Goal: Task Accomplishment & Management: Manage account settings

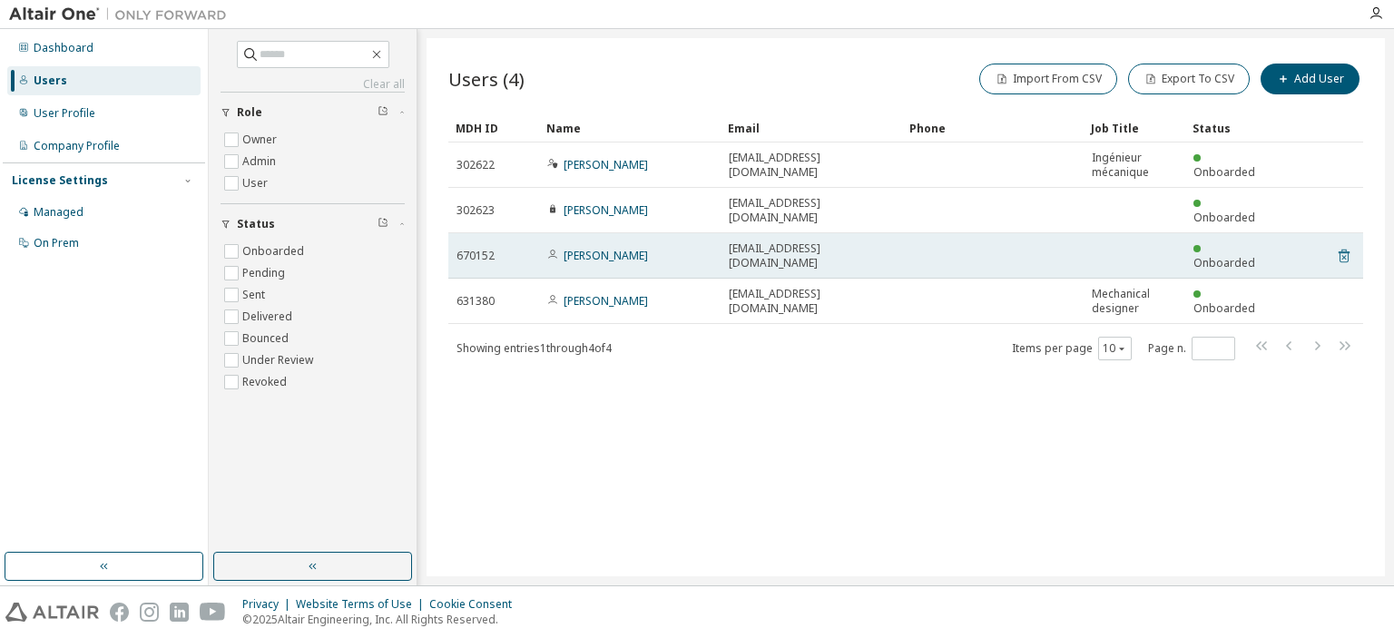
click at [1341, 245] on icon at bounding box center [1344, 256] width 16 height 22
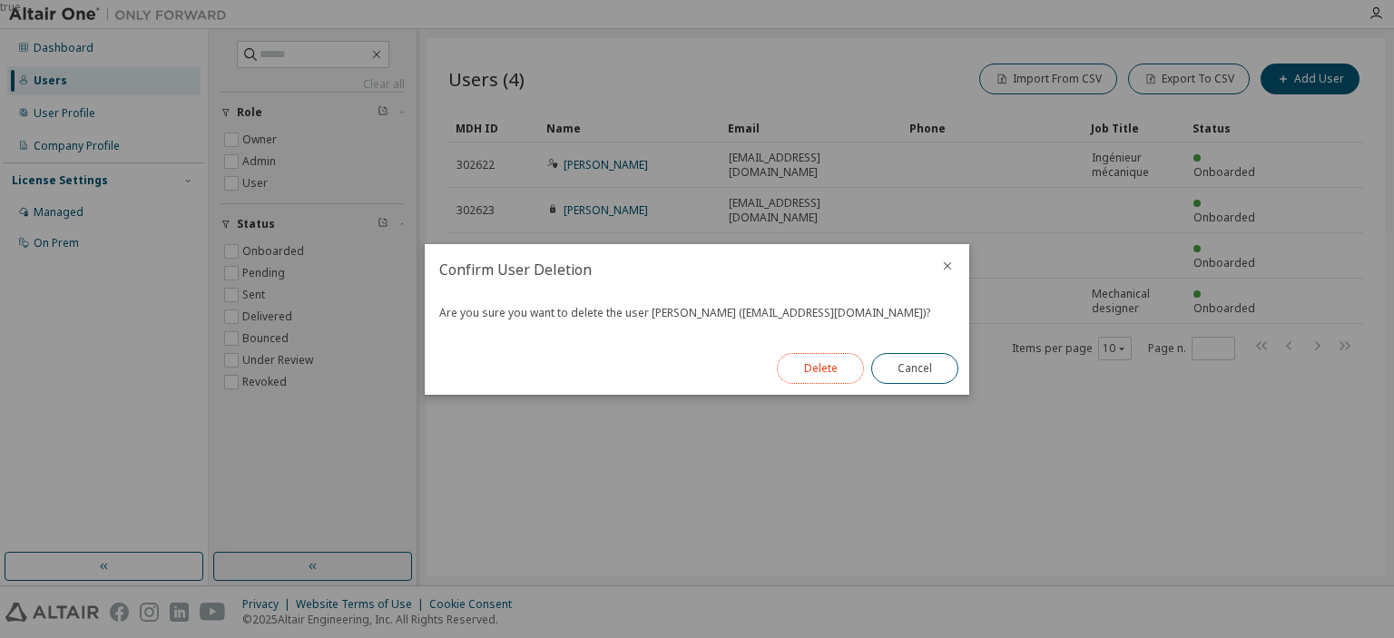
click at [817, 360] on button "Delete" at bounding box center [820, 368] width 87 height 31
click at [651, 50] on div "true" at bounding box center [697, 319] width 1394 height 638
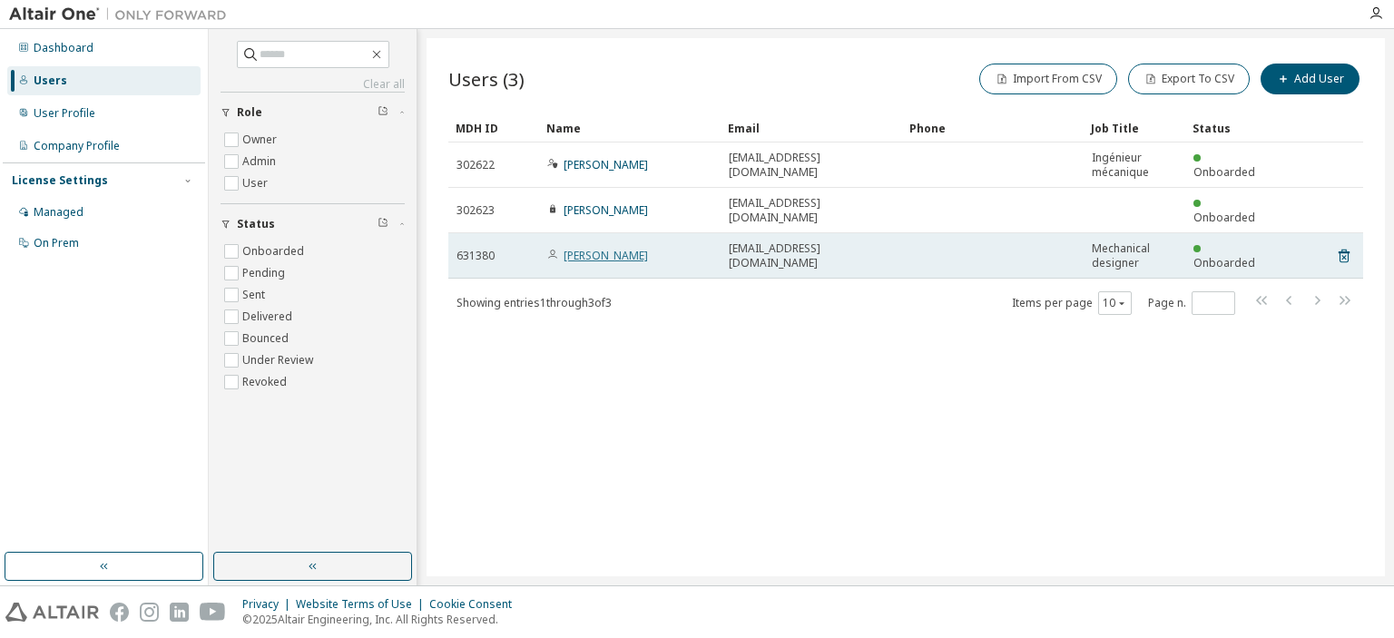
click at [596, 248] on link "[PERSON_NAME]" at bounding box center [605, 255] width 84 height 15
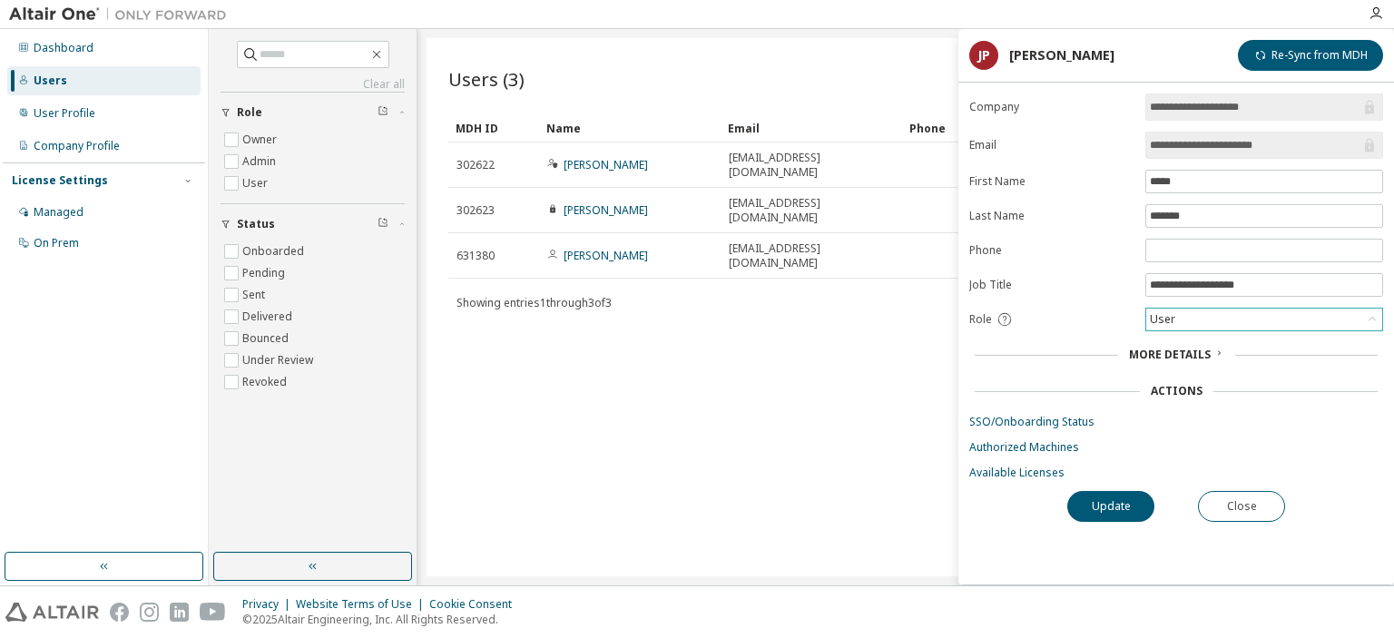
click at [1188, 318] on div "User" at bounding box center [1264, 319] width 236 height 22
click at [1190, 358] on li "Owner" at bounding box center [1263, 364] width 232 height 24
click at [1102, 496] on button "Update" at bounding box center [1110, 506] width 87 height 31
click at [1111, 500] on button "Update" at bounding box center [1110, 506] width 87 height 31
click at [1257, 507] on button "Close" at bounding box center [1241, 506] width 87 height 31
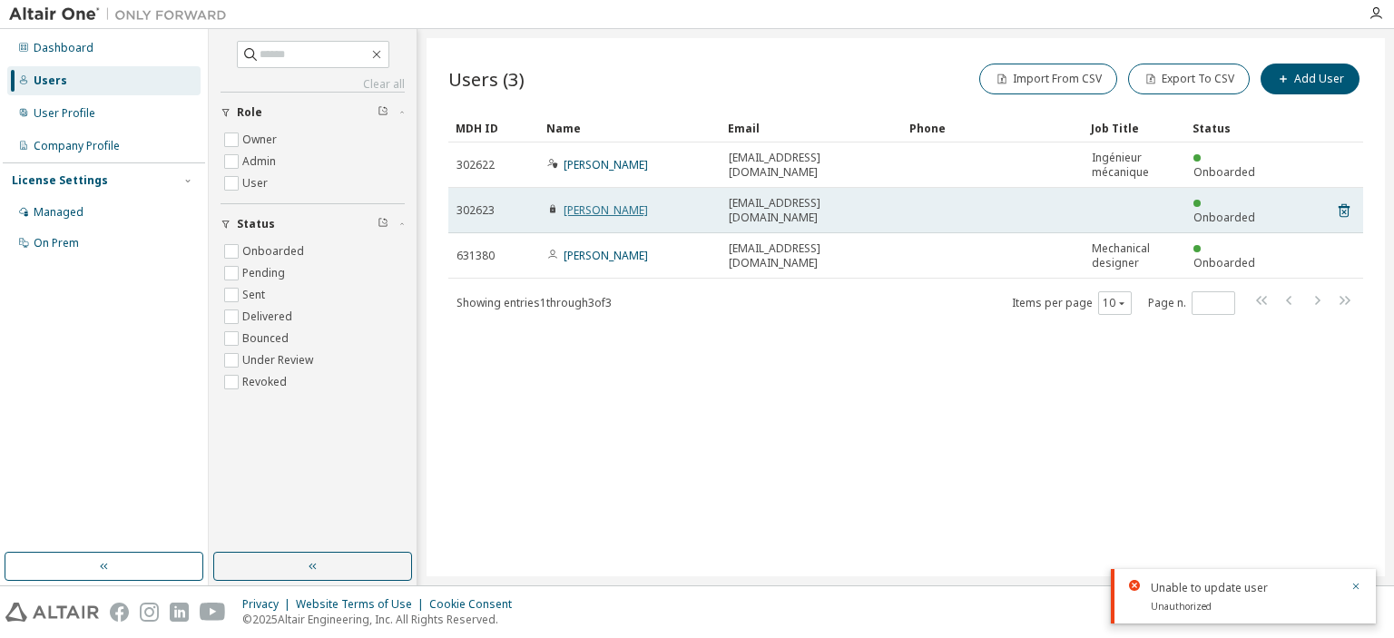
click at [605, 202] on link "Alexandre Lapierre" at bounding box center [605, 209] width 84 height 15
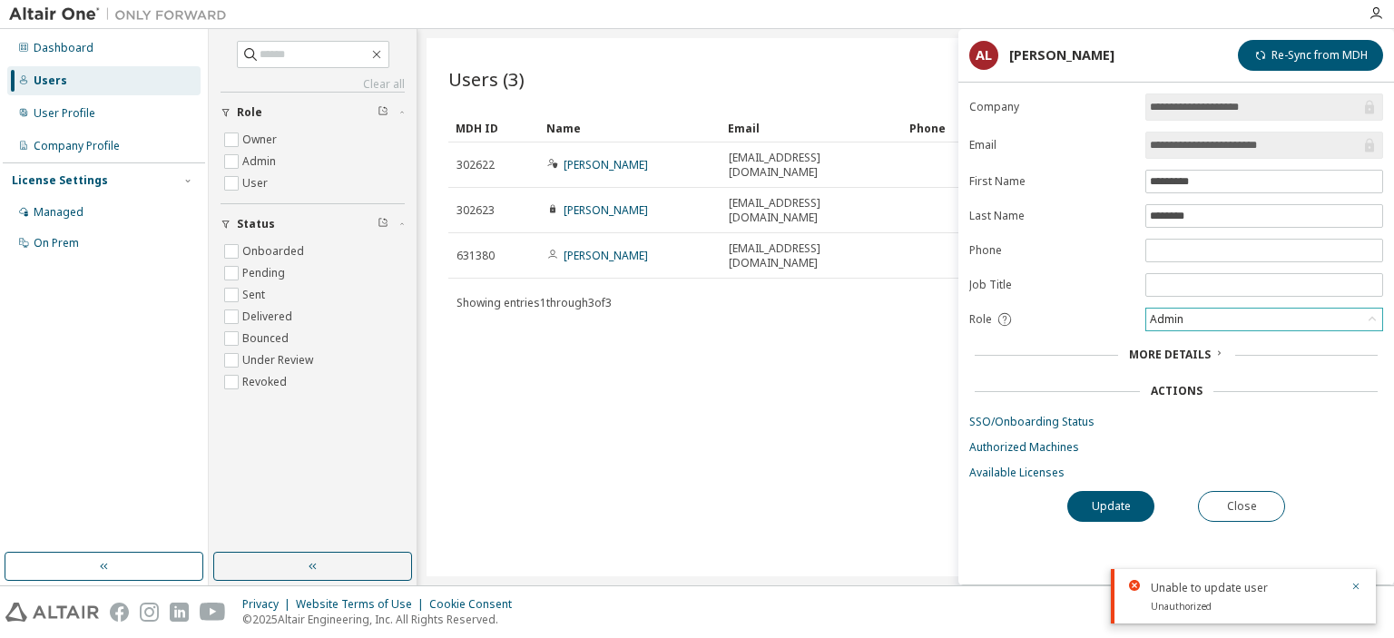
click at [1199, 318] on div "Admin" at bounding box center [1264, 319] width 236 height 22
click at [788, 336] on div "Users (3) Import From CSV Export To CSV Add User Clear Load Save Save As Field …" at bounding box center [905, 307] width 958 height 538
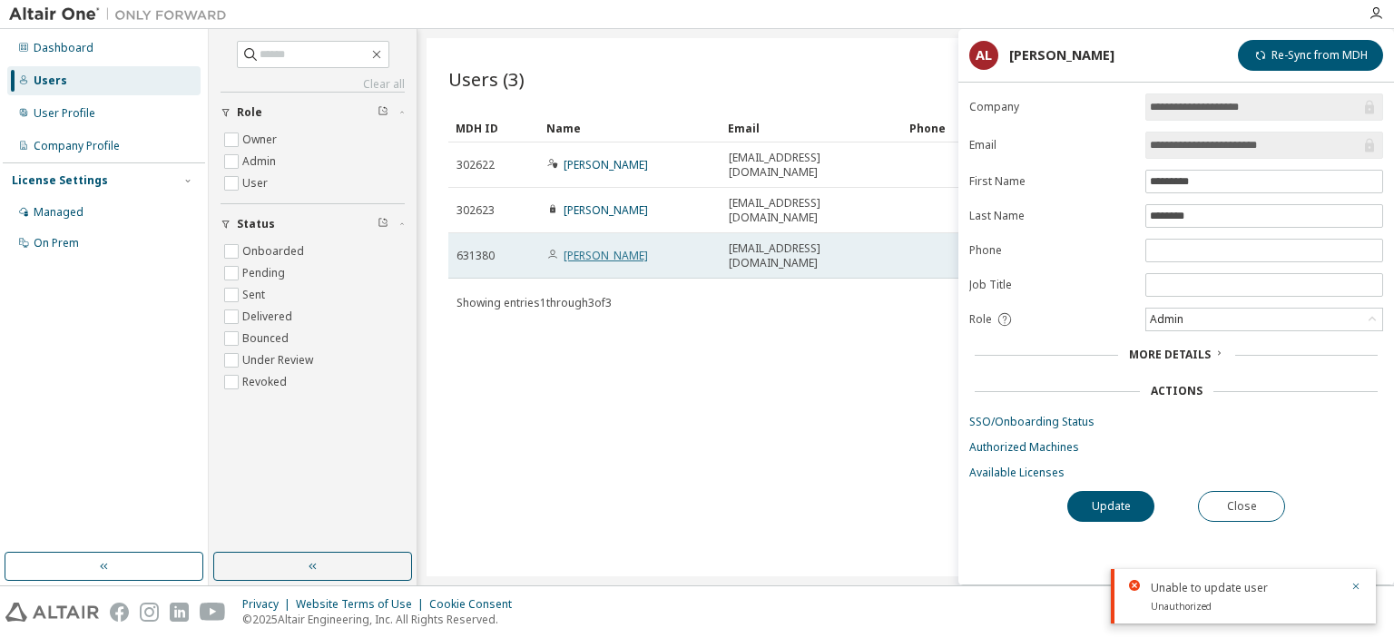
click at [596, 248] on link "Jimmy Pouliot" at bounding box center [605, 255] width 84 height 15
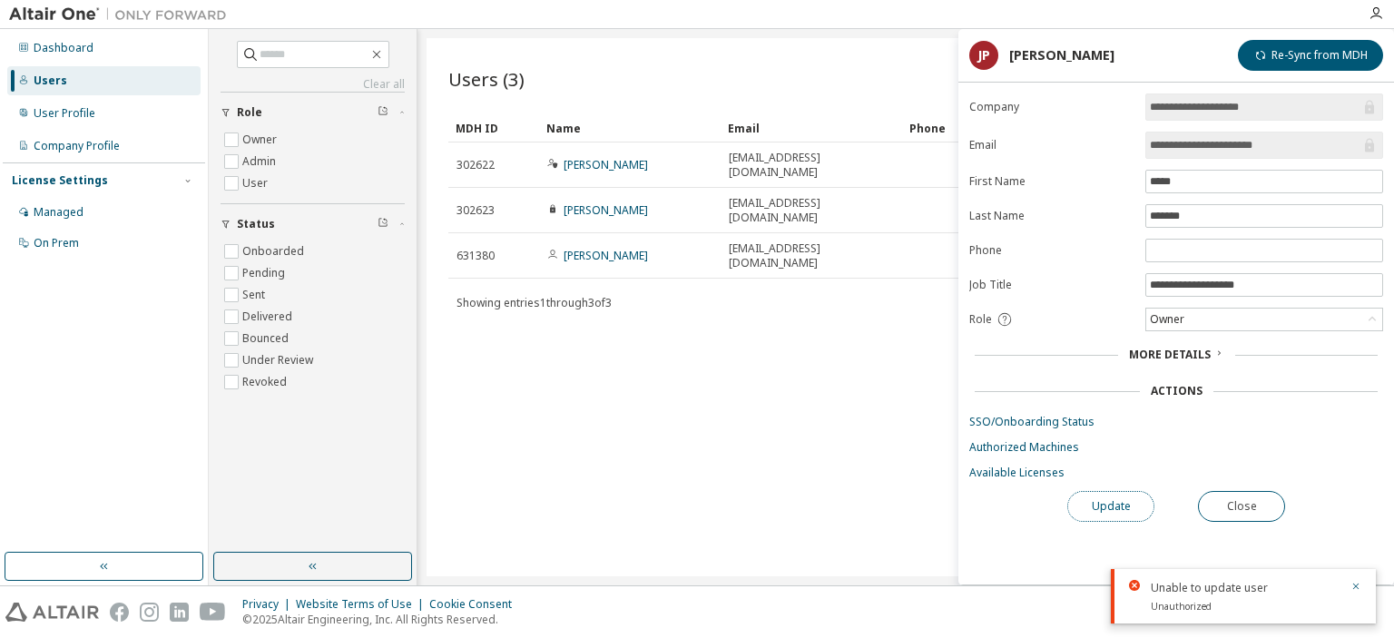
click at [1107, 501] on button "Update" at bounding box center [1110, 506] width 87 height 31
click at [1194, 308] on div "Owner" at bounding box center [1264, 319] width 236 height 22
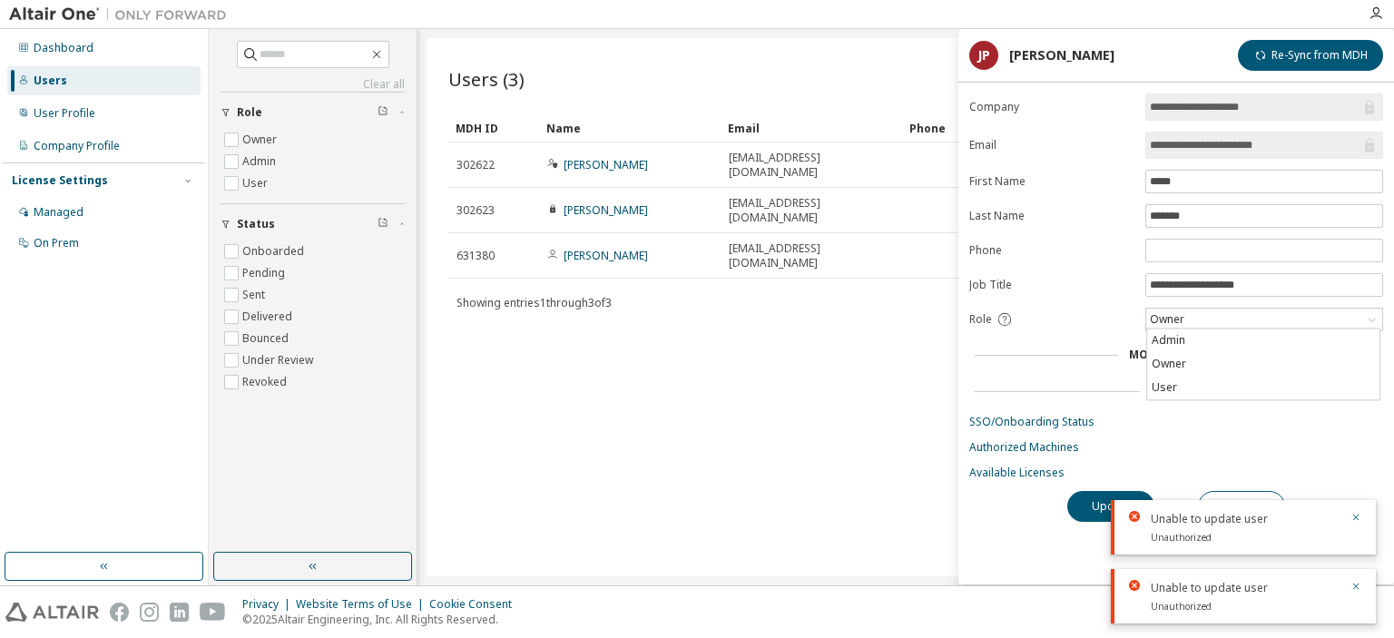
click at [1195, 358] on li "Owner" at bounding box center [1263, 364] width 232 height 24
click at [1187, 310] on div "Owner" at bounding box center [1264, 319] width 236 height 22
click at [1185, 339] on li "Admin" at bounding box center [1263, 340] width 232 height 24
click at [1089, 504] on button "Update" at bounding box center [1110, 506] width 87 height 31
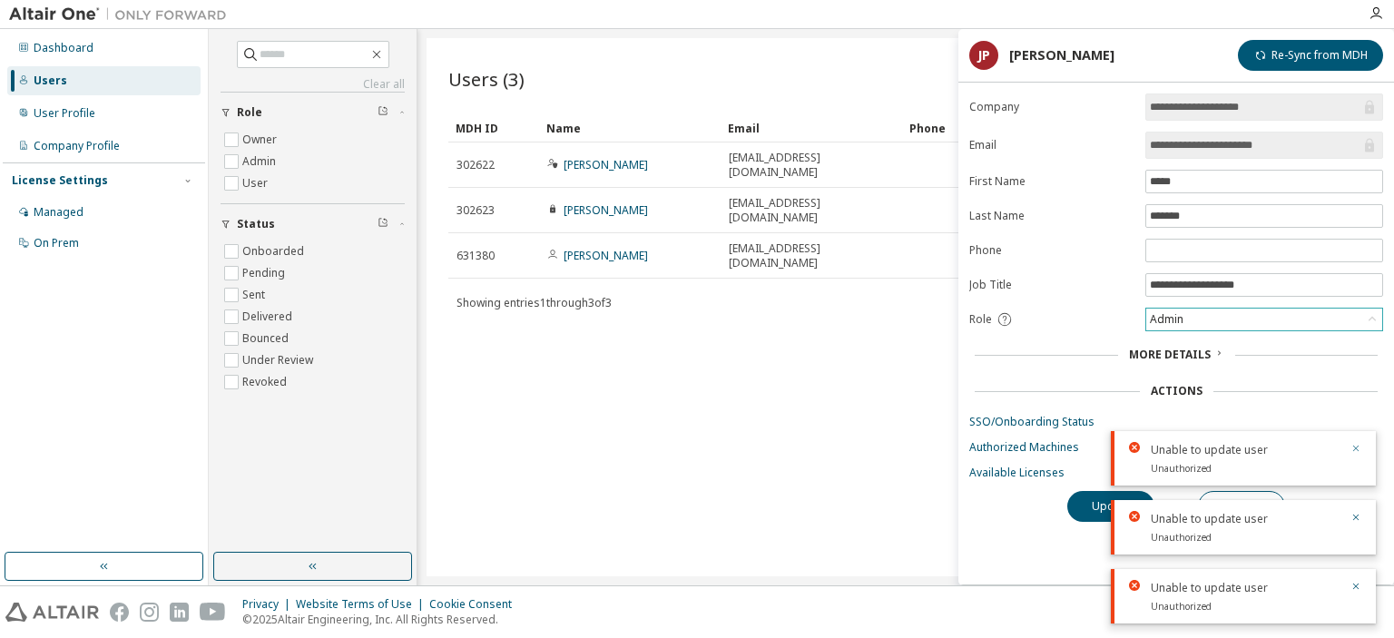
click at [1358, 445] on icon "button" at bounding box center [1355, 448] width 11 height 11
click at [1355, 514] on icon "button" at bounding box center [1355, 517] width 11 height 11
click at [1353, 587] on icon "button" at bounding box center [1355, 586] width 11 height 11
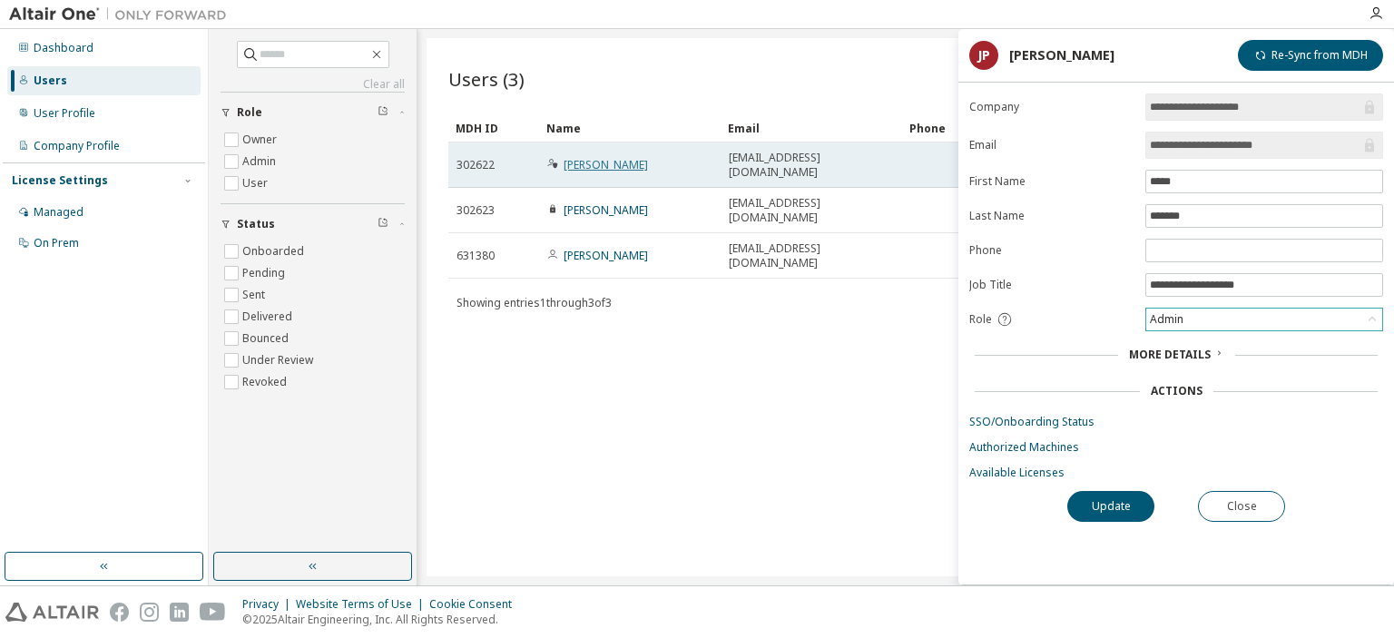
click at [613, 167] on link "Mathieu Poupart" at bounding box center [605, 164] width 84 height 15
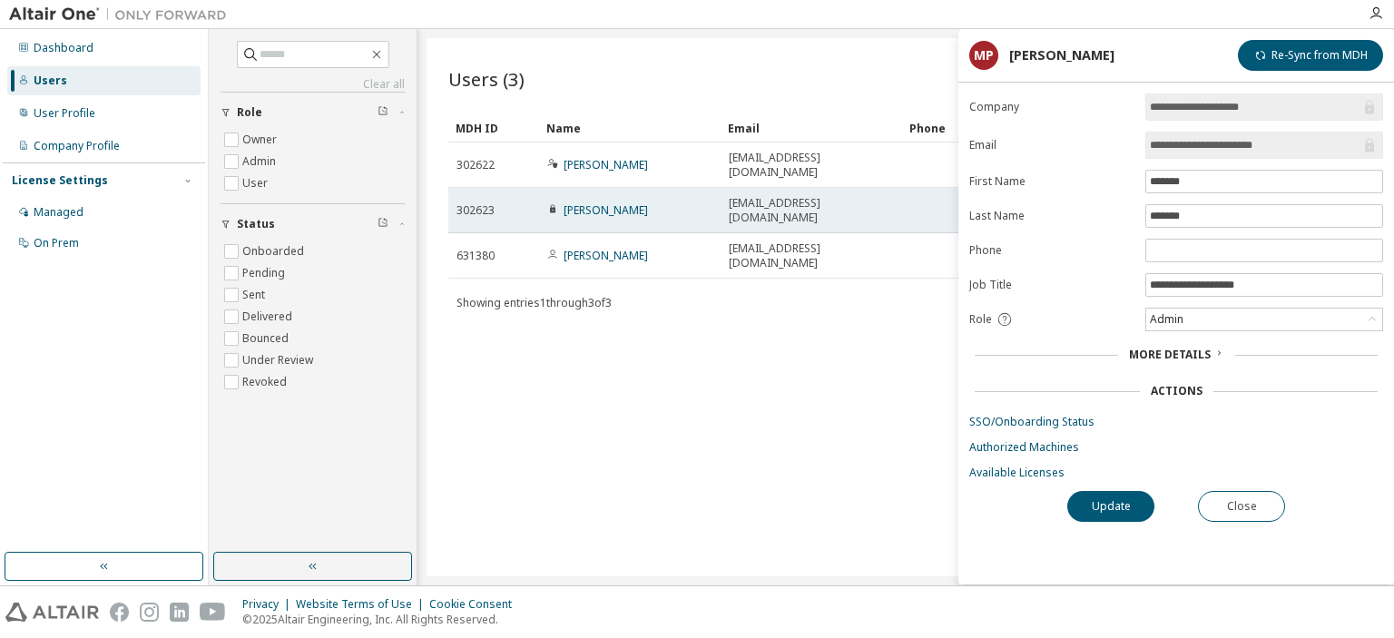
click at [593, 193] on td "Alexandre Lapierre" at bounding box center [629, 210] width 181 height 45
click at [595, 202] on link "Alexandre Lapierre" at bounding box center [605, 209] width 84 height 15
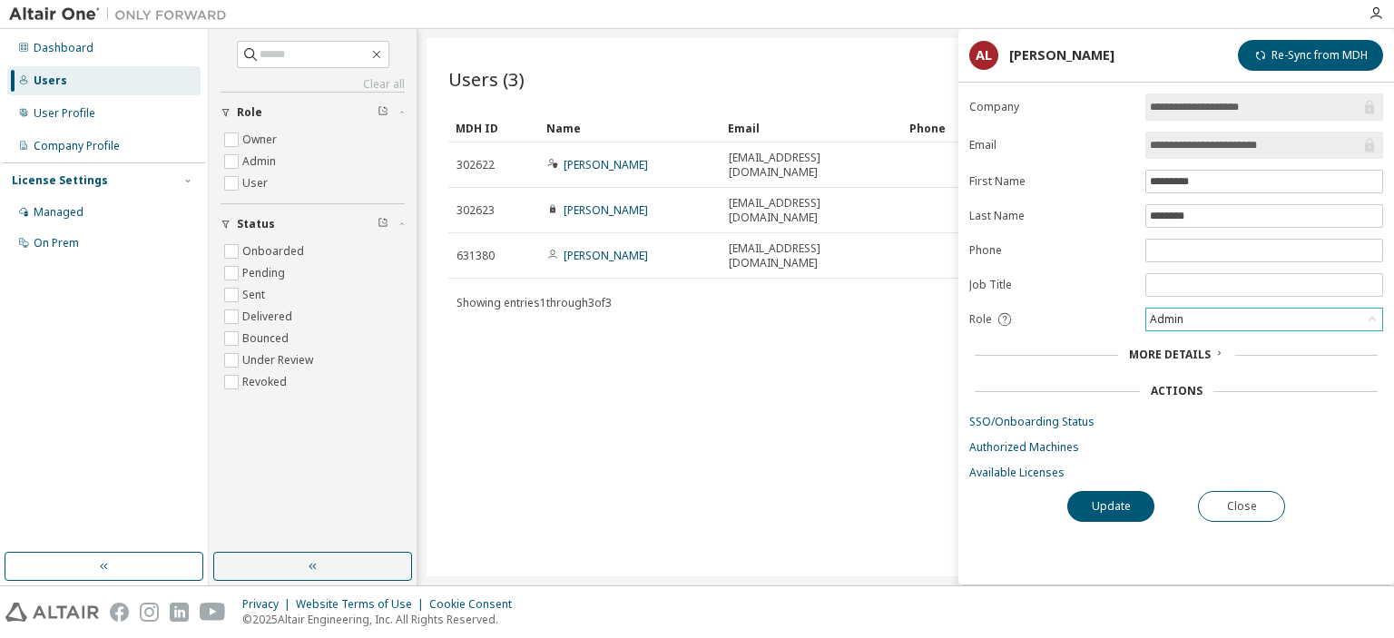
click at [1203, 314] on div "Admin" at bounding box center [1264, 319] width 236 height 22
click at [1183, 366] on li "Owner" at bounding box center [1263, 364] width 232 height 24
click at [1114, 499] on button "Update" at bounding box center [1110, 506] width 87 height 31
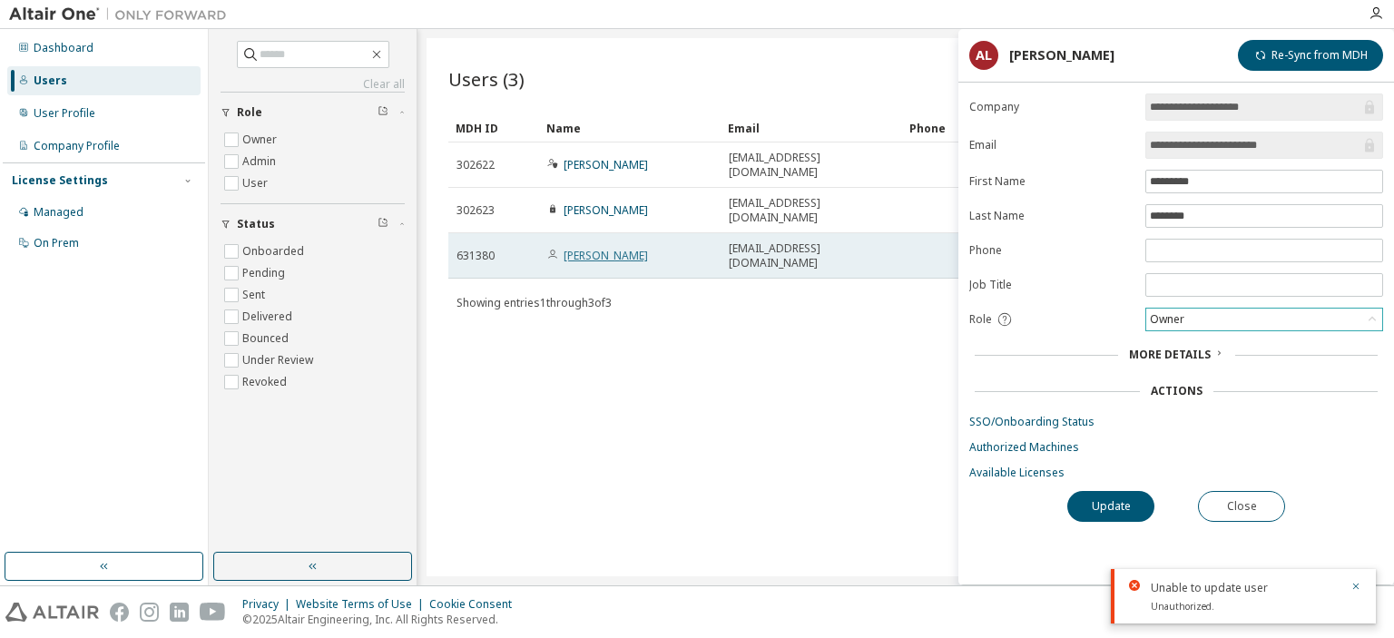
click at [593, 248] on link "Jimmy Pouliot" at bounding box center [605, 255] width 84 height 15
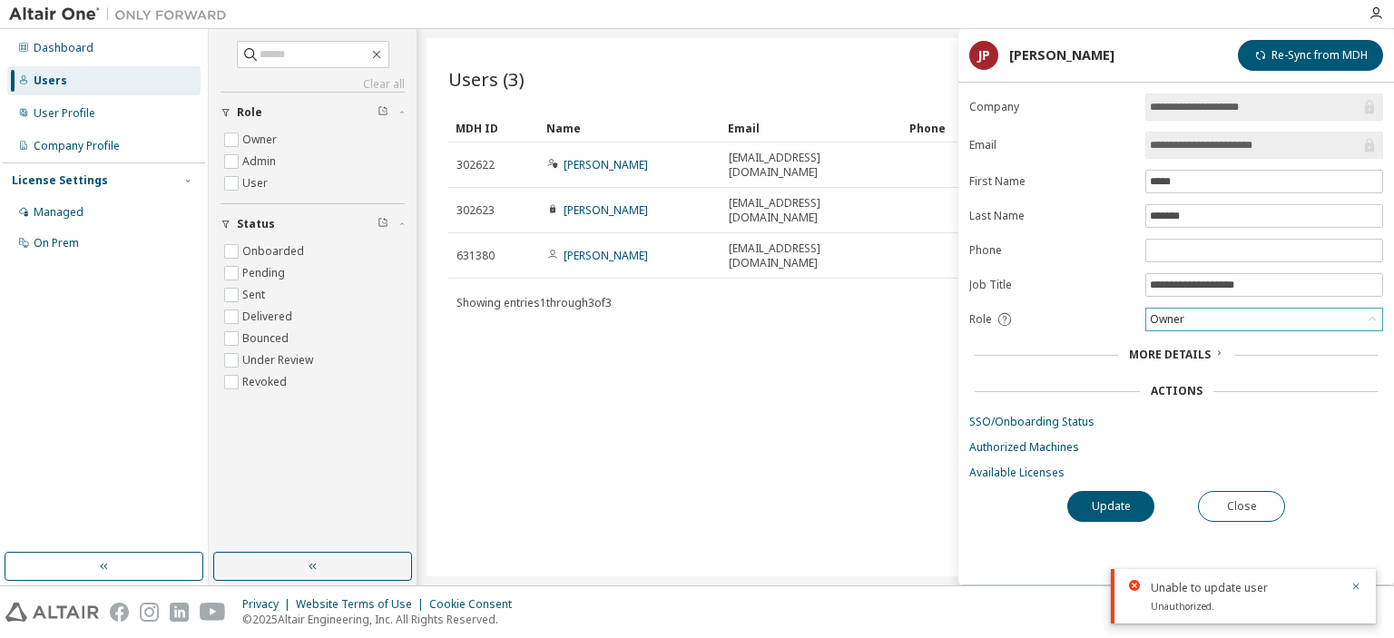
click at [1178, 318] on div "Owner" at bounding box center [1167, 319] width 40 height 20
click at [1179, 343] on li "Admin" at bounding box center [1263, 340] width 232 height 24
click at [1115, 500] on button "Update" at bounding box center [1110, 506] width 87 height 31
click at [1234, 491] on button "Close" at bounding box center [1241, 506] width 87 height 31
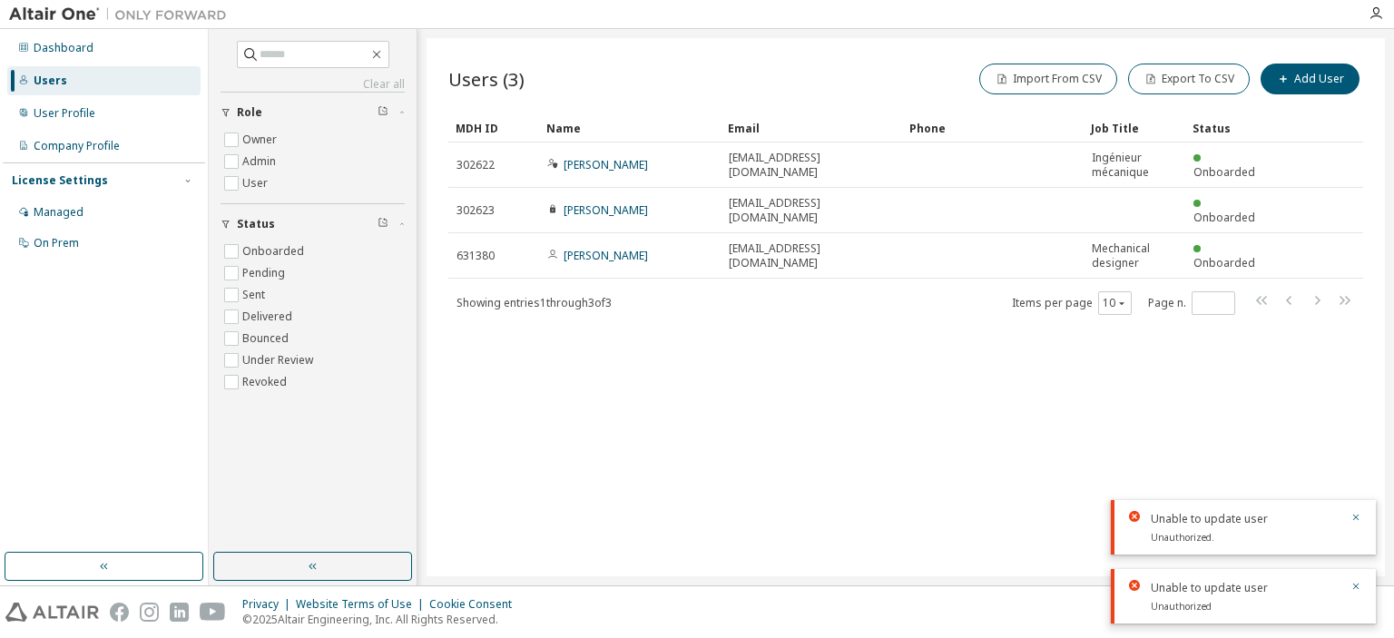
click at [849, 398] on div "Users (3) Import From CSV Export To CSV Add User Clear Load Save Save As Field …" at bounding box center [905, 307] width 958 height 538
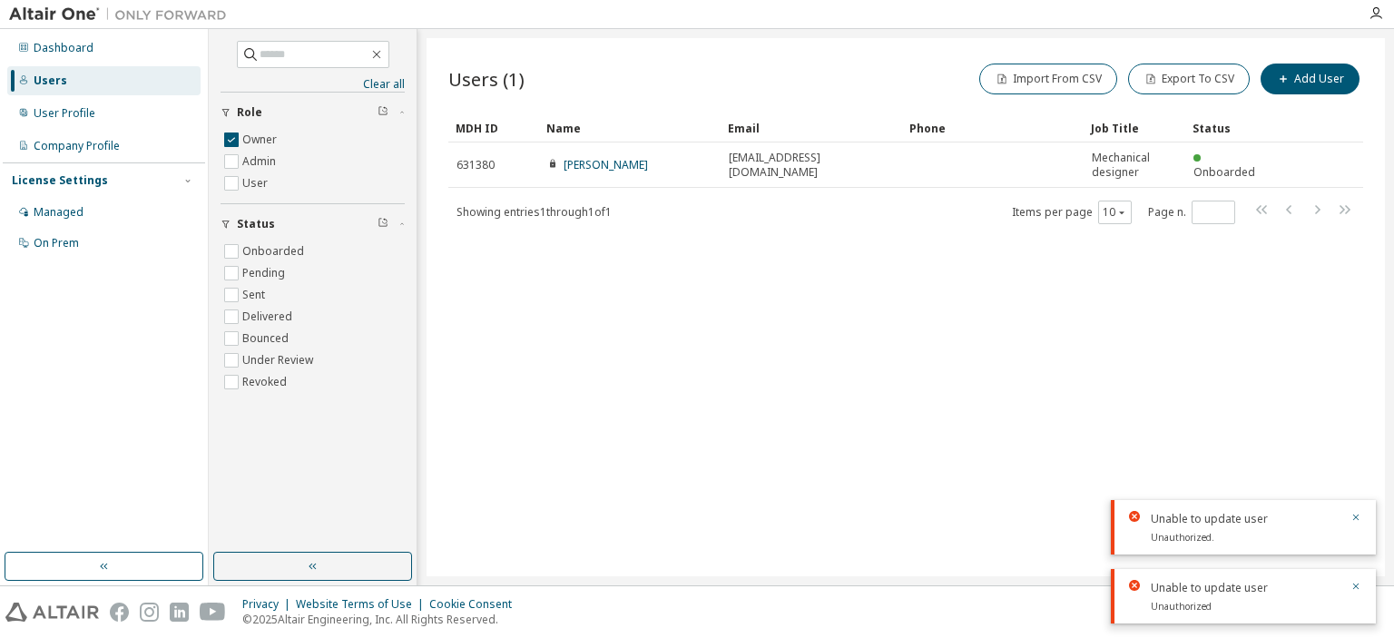
click at [739, 249] on div "Users (1) Import From CSV Export To CSV Add User Clear Load Save Save As Field …" at bounding box center [905, 307] width 958 height 538
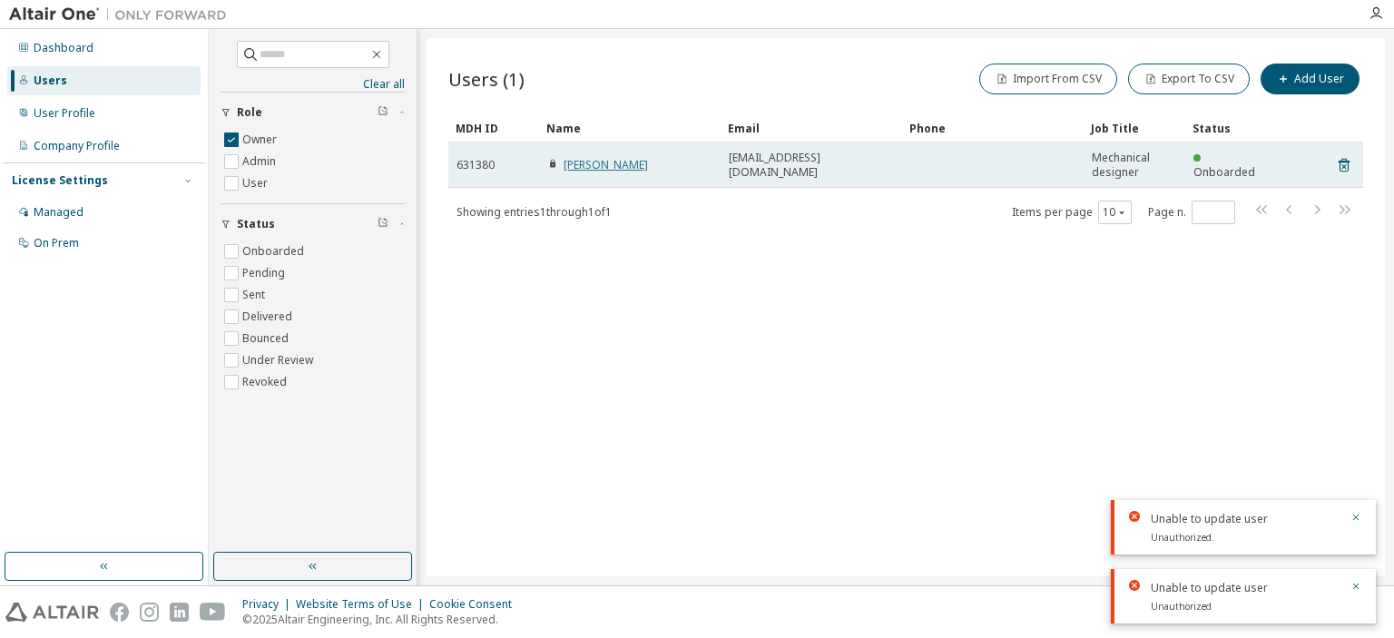
click at [611, 163] on link "Jimmy Pouliot" at bounding box center [605, 164] width 84 height 15
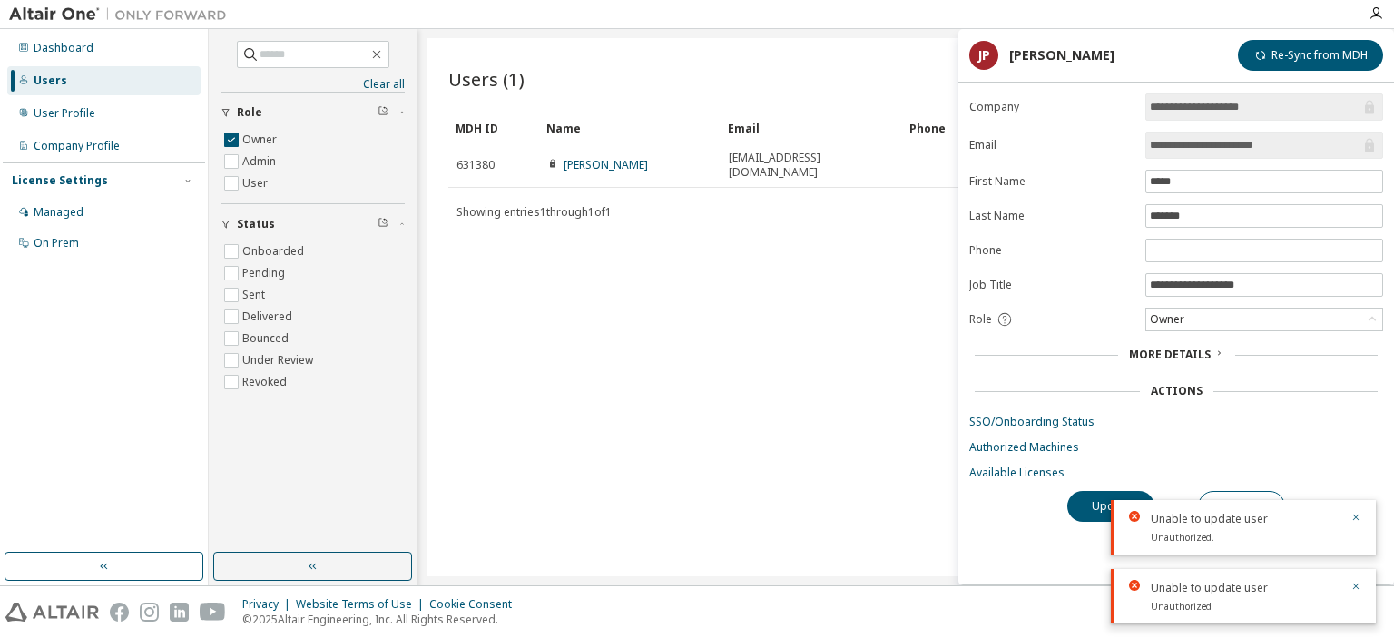
click at [1361, 517] on div "Unable to update user Unauthorized." at bounding box center [1243, 527] width 265 height 54
click at [1355, 518] on icon "button" at bounding box center [1356, 517] width 6 height 6
click at [1357, 587] on icon "button" at bounding box center [1355, 586] width 11 height 11
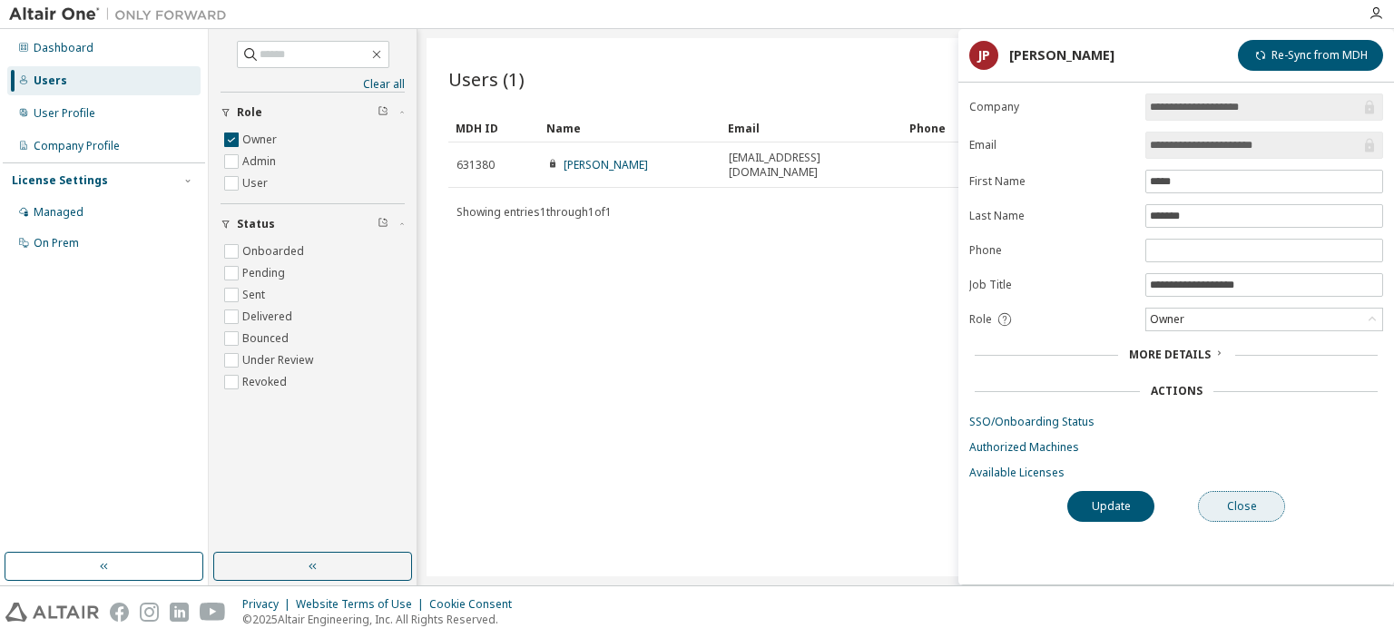
click at [1242, 503] on button "Close" at bounding box center [1241, 506] width 87 height 31
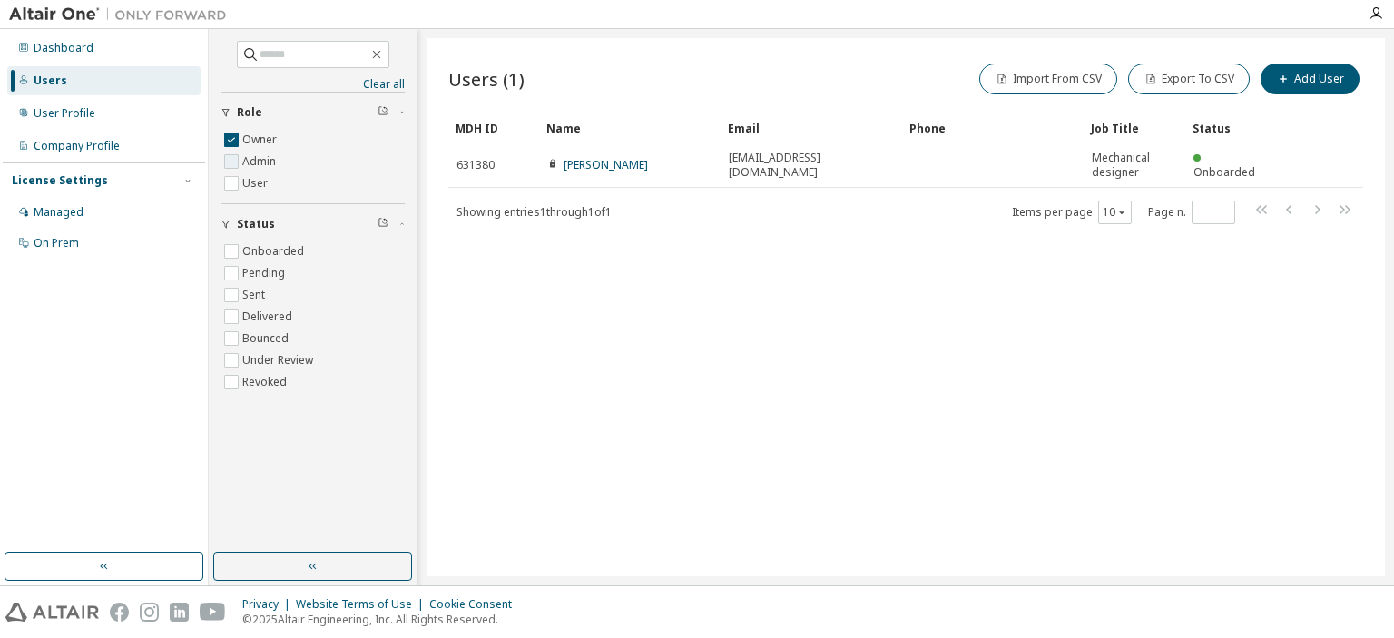
click at [250, 161] on label "Admin" at bounding box center [260, 162] width 37 height 22
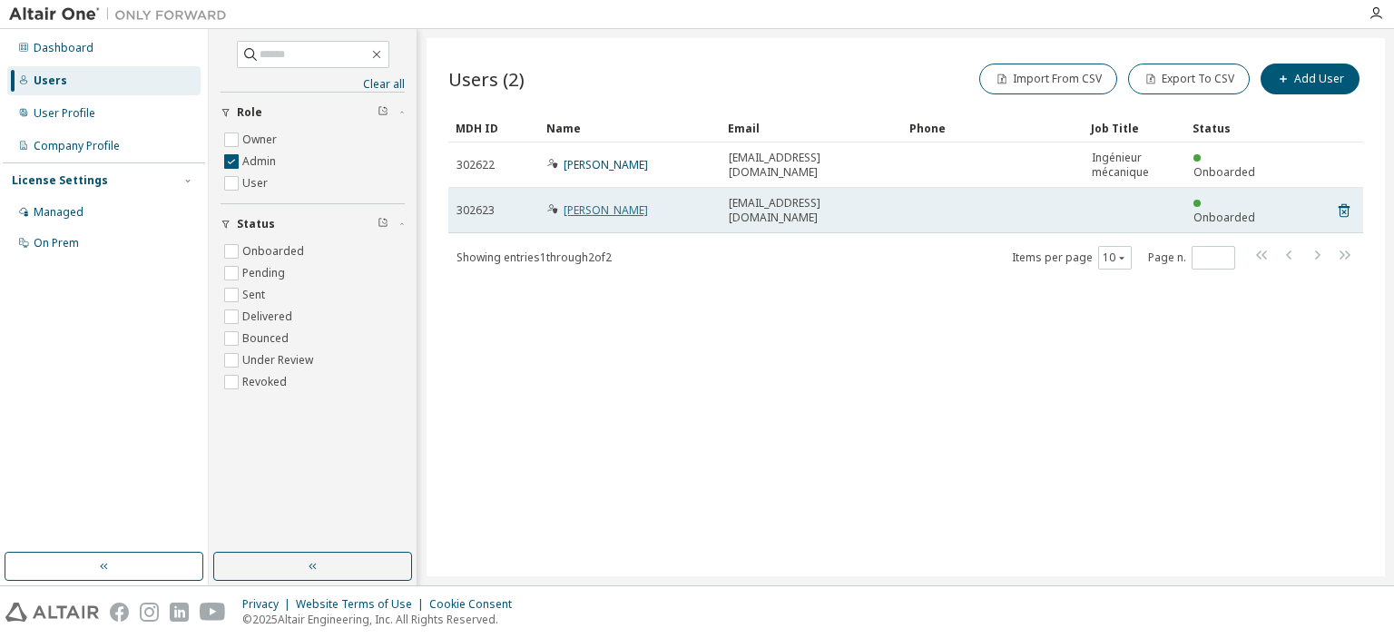
click at [623, 203] on link "Alexandre Lapierre" at bounding box center [605, 209] width 84 height 15
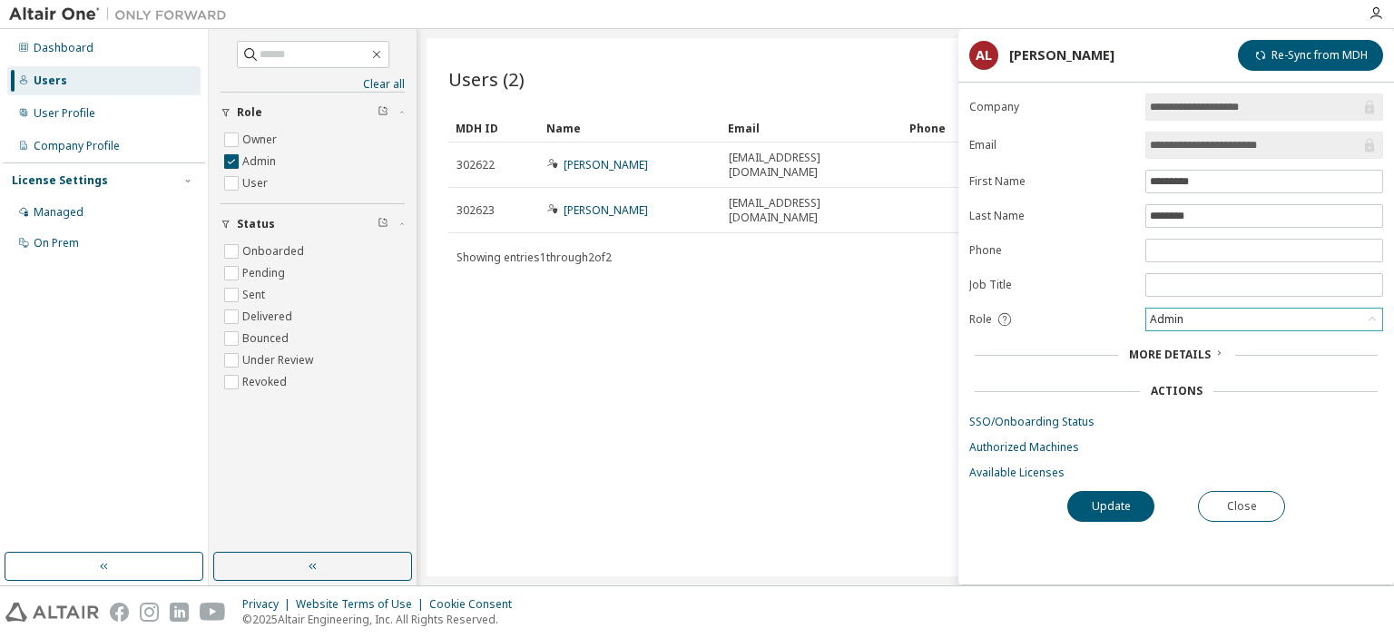
click at [1220, 315] on div "Admin" at bounding box center [1264, 319] width 236 height 22
click at [1209, 312] on div "Admin" at bounding box center [1264, 319] width 236 height 22
click at [1101, 507] on button "Update" at bounding box center [1110, 506] width 87 height 31
click at [257, 138] on label "Owner" at bounding box center [261, 140] width 38 height 22
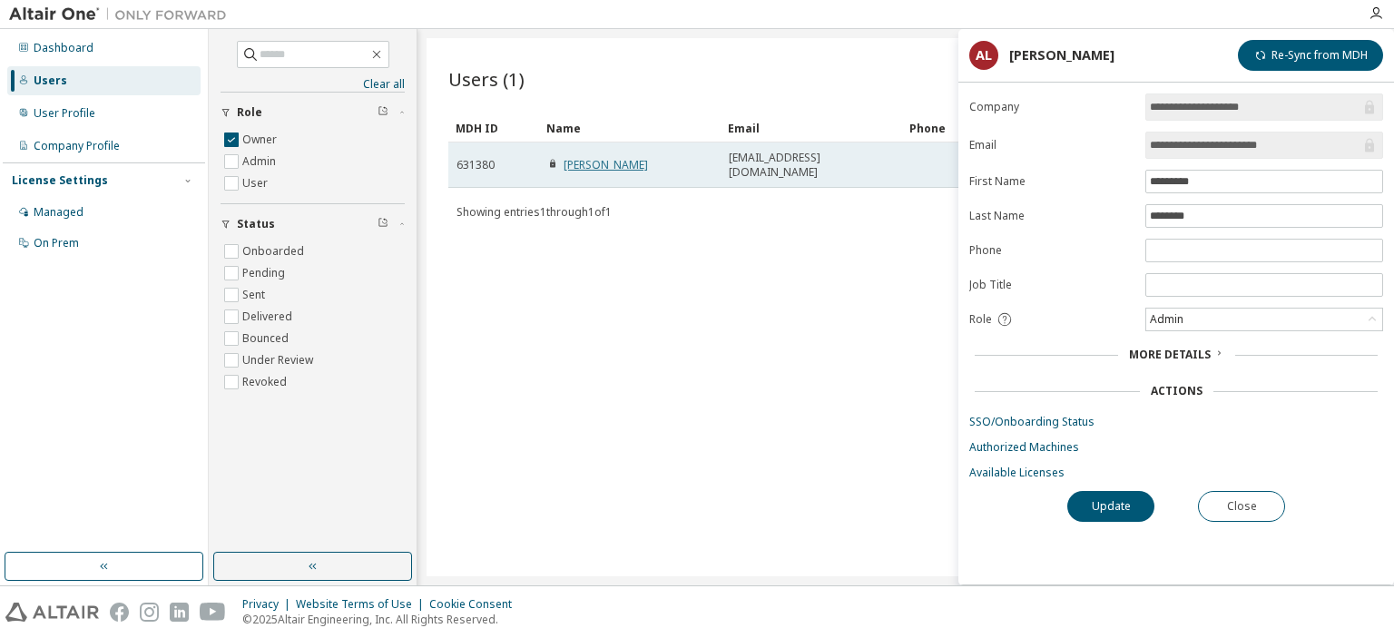
click at [621, 166] on link "Jimmy Pouliot" at bounding box center [605, 164] width 84 height 15
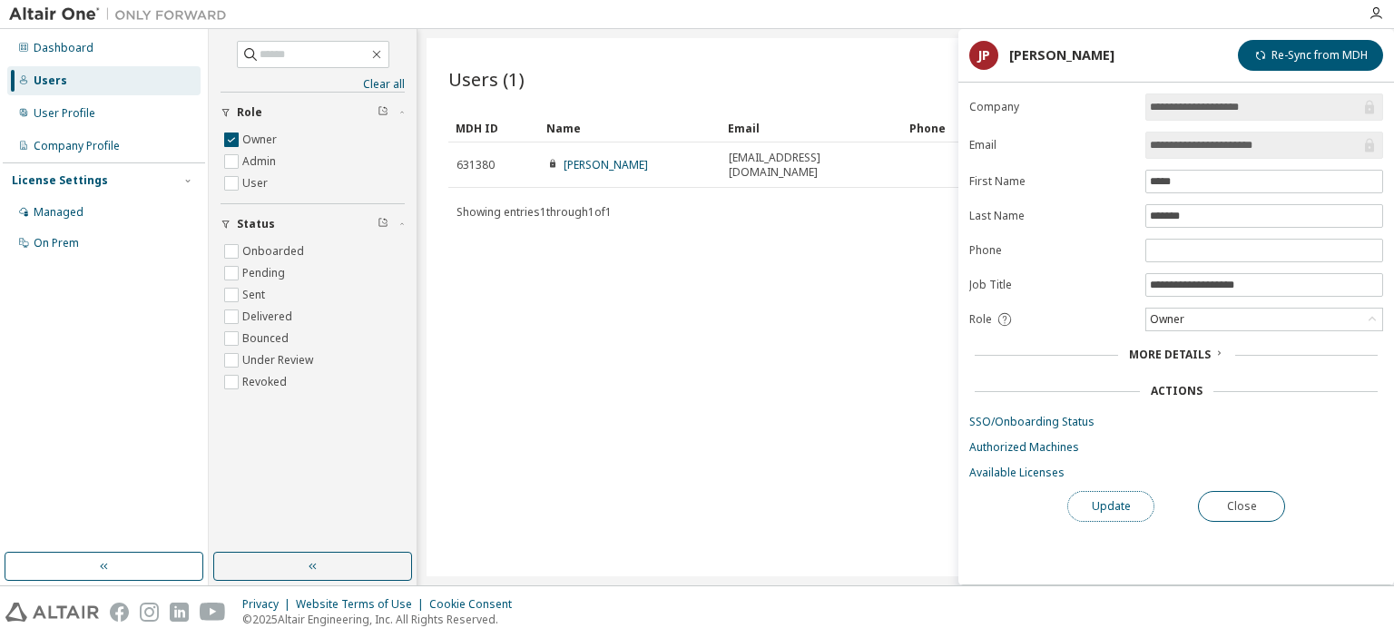
click at [1122, 503] on button "Update" at bounding box center [1110, 506] width 87 height 31
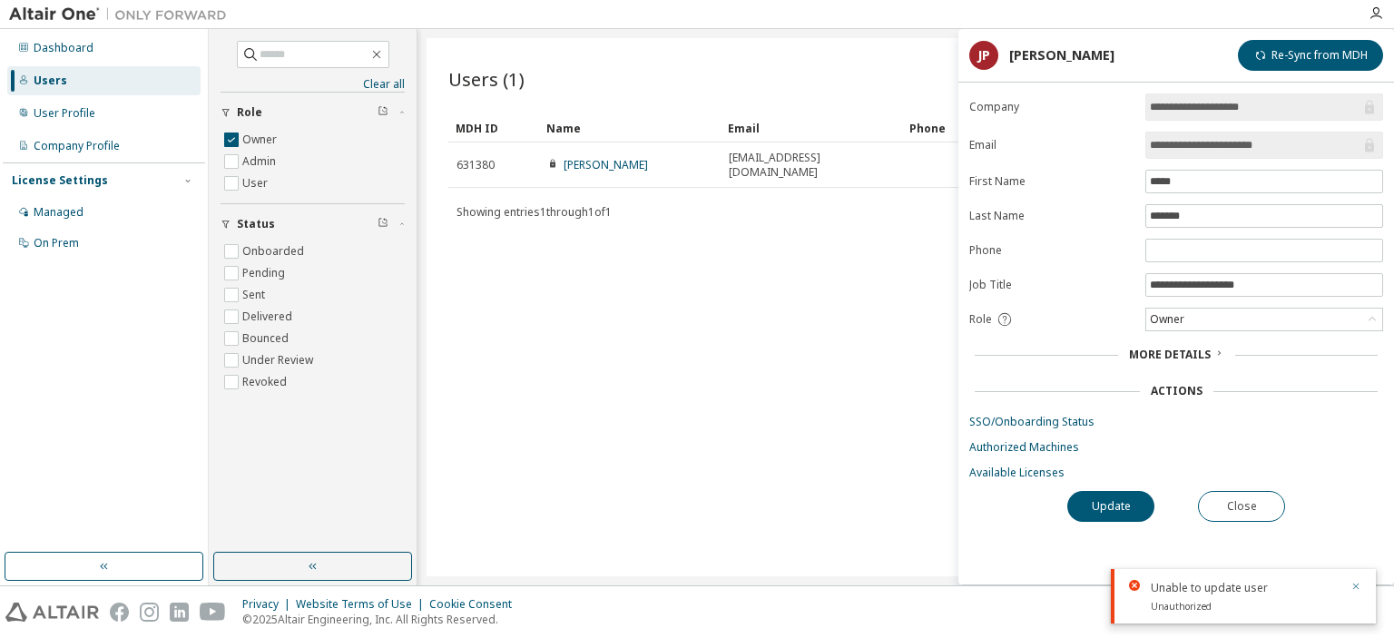
click at [1350, 588] on icon "button" at bounding box center [1355, 586] width 11 height 11
click at [777, 240] on div "Users (1) Import From CSV Export To CSV Add User Clear Load Save Save As Field …" at bounding box center [905, 307] width 958 height 538
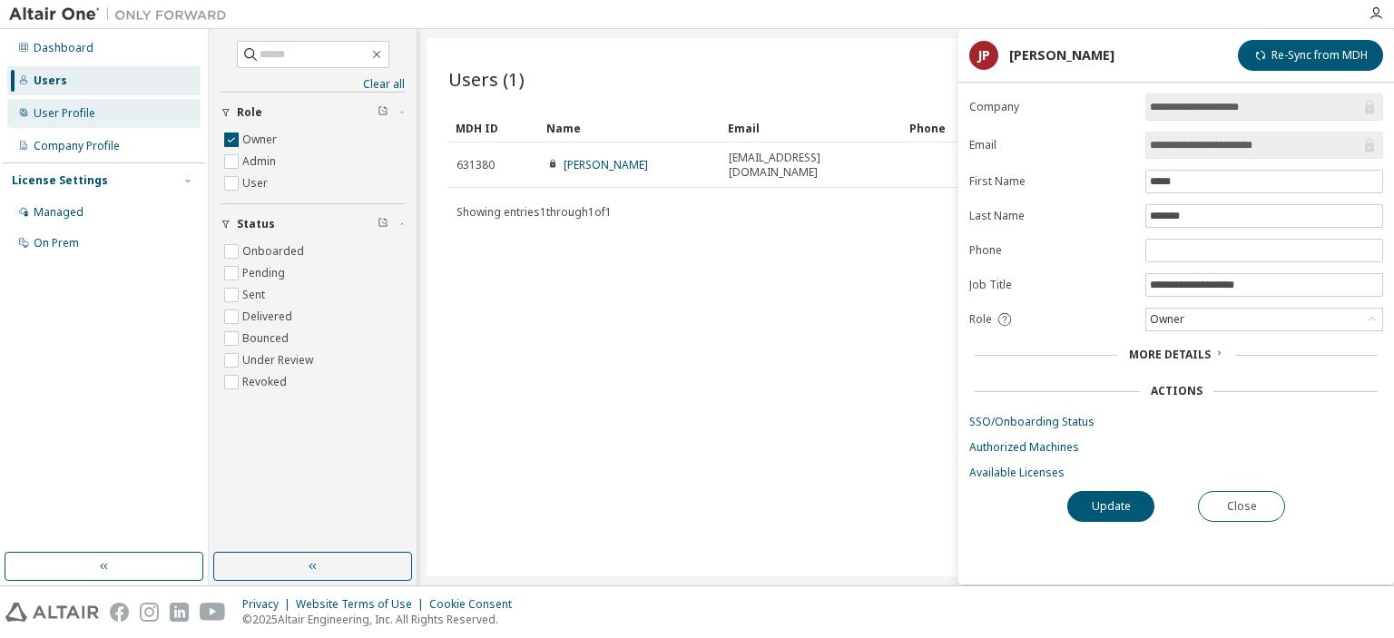
click at [100, 119] on div "User Profile" at bounding box center [103, 113] width 193 height 29
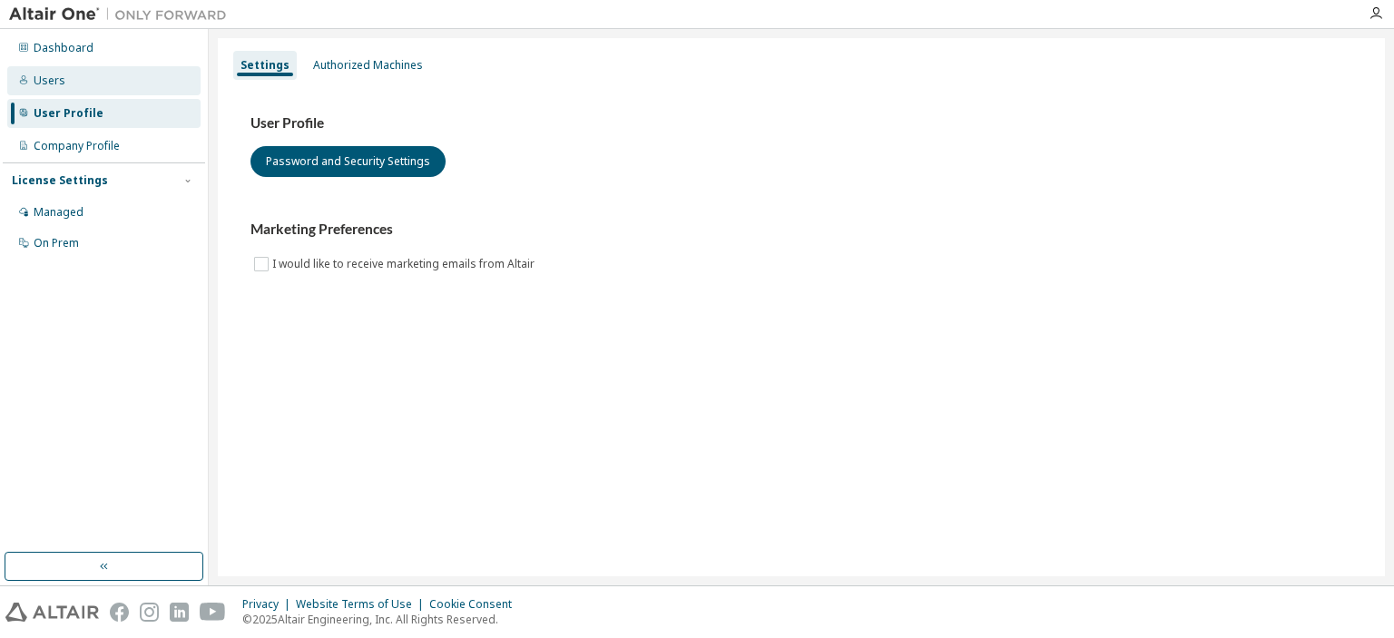
click at [104, 83] on div "Users" at bounding box center [103, 80] width 193 height 29
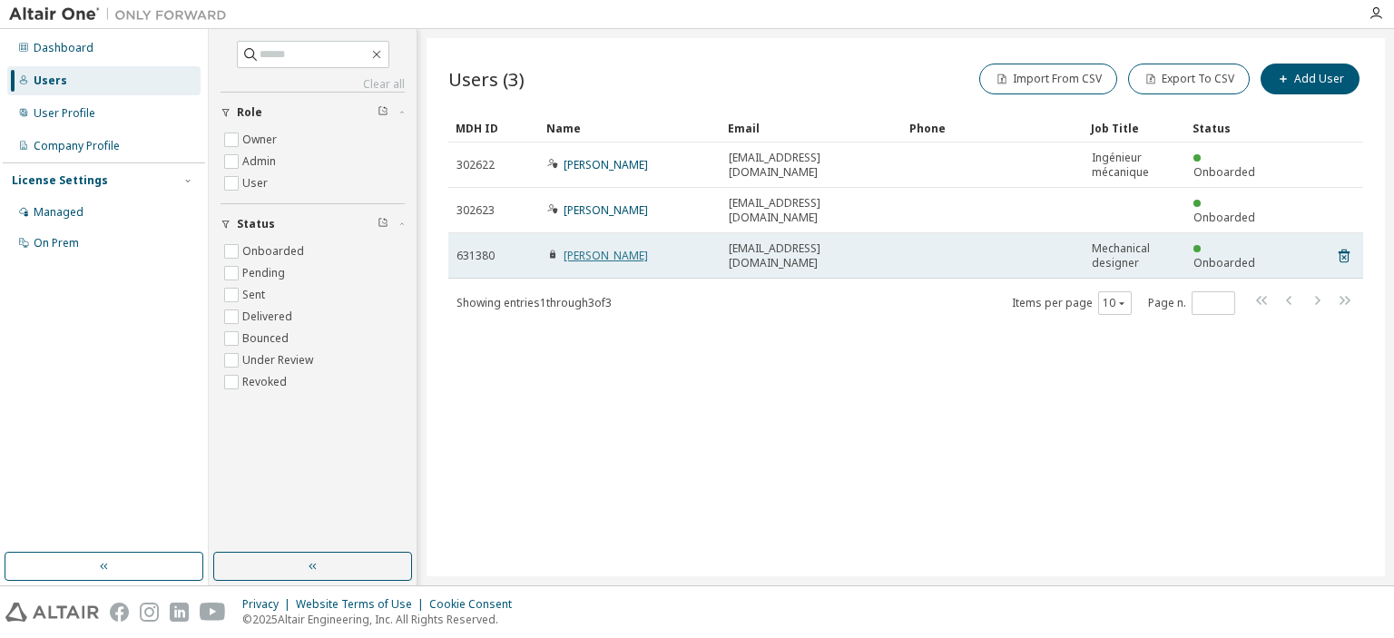
click at [593, 248] on link "Jimmy Pouliot" at bounding box center [605, 255] width 84 height 15
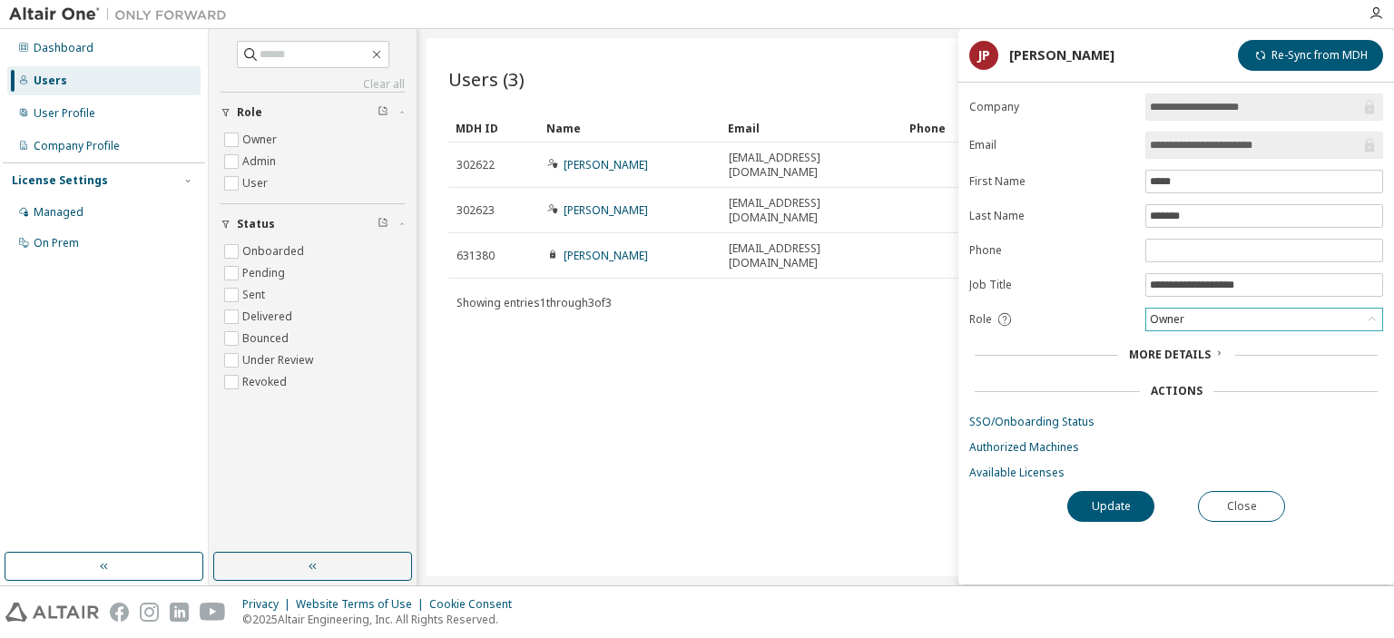
click at [1274, 327] on div "Owner" at bounding box center [1264, 319] width 236 height 22
click at [1199, 367] on li "Owner" at bounding box center [1263, 364] width 232 height 24
click at [1205, 315] on div "Owner" at bounding box center [1264, 319] width 236 height 22
click at [1191, 342] on li "Admin" at bounding box center [1263, 340] width 232 height 24
click at [1119, 498] on button "Update" at bounding box center [1110, 506] width 87 height 31
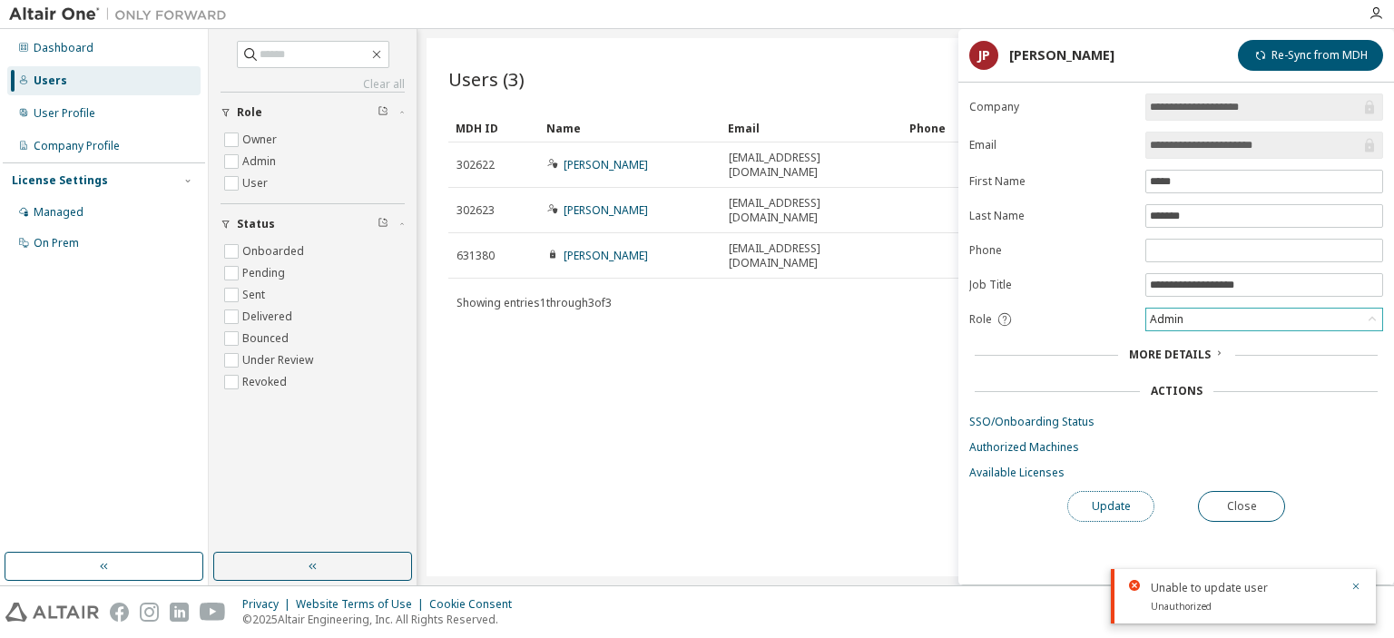
click at [1123, 502] on button "Update" at bounding box center [1110, 506] width 87 height 31
click at [1123, 502] on div "Update Close" at bounding box center [1176, 506] width 414 height 31
click at [1123, 501] on body "**********" at bounding box center [697, 319] width 1394 height 638
click at [1123, 501] on div "Unable to update user Unauthorized" at bounding box center [1243, 527] width 265 height 54
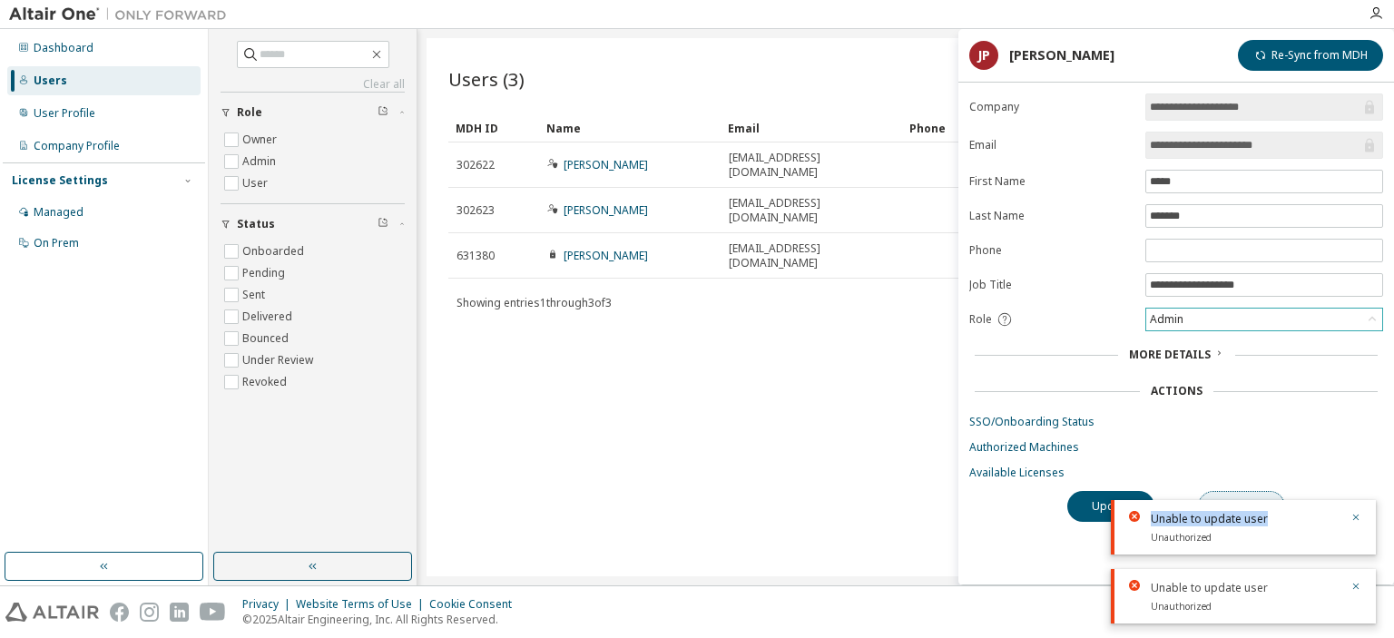
click at [1227, 493] on button "Close" at bounding box center [1241, 506] width 87 height 31
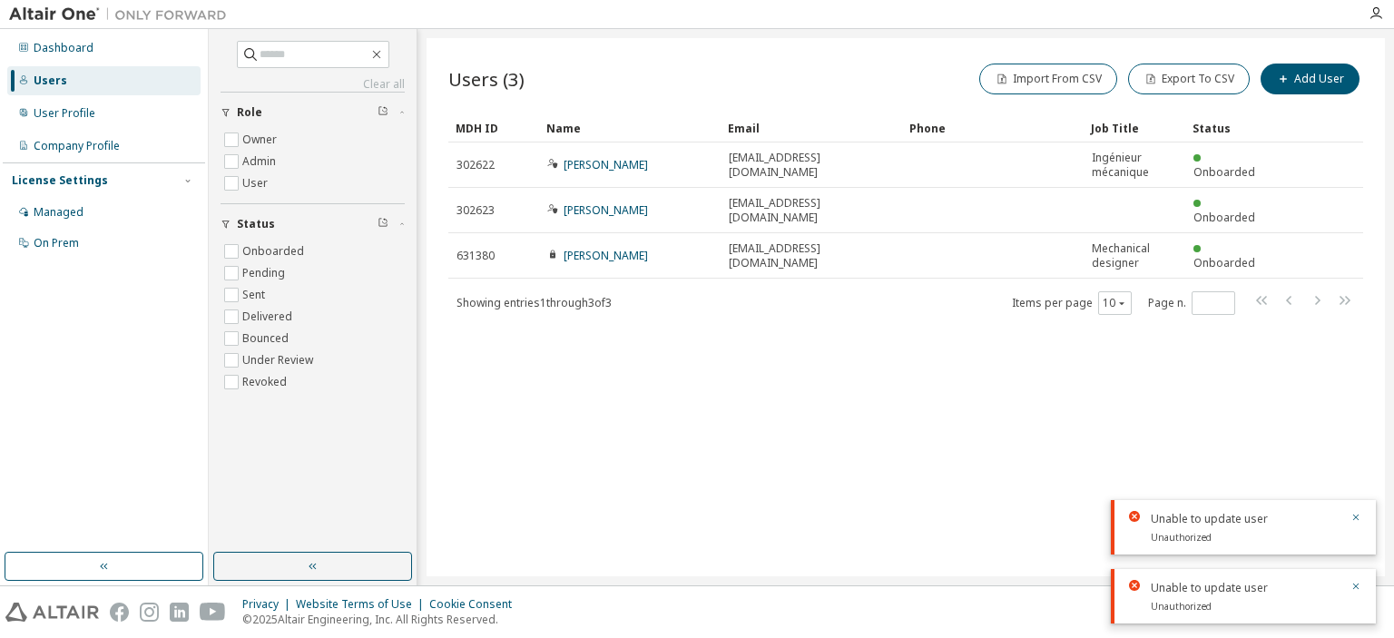
click at [827, 375] on div "Users (3) Import From CSV Export To CSV Add User Clear Load Save Save As Field …" at bounding box center [905, 307] width 958 height 538
click at [716, 58] on div "Users (3) Import From CSV Export To CSV Add User Clear Load Save Save As Field …" at bounding box center [905, 307] width 958 height 538
click at [573, 69] on div "Users (3) Import From CSV Export To CSV Add User" at bounding box center [905, 79] width 915 height 38
click at [120, 56] on div "Dashboard" at bounding box center [103, 48] width 193 height 29
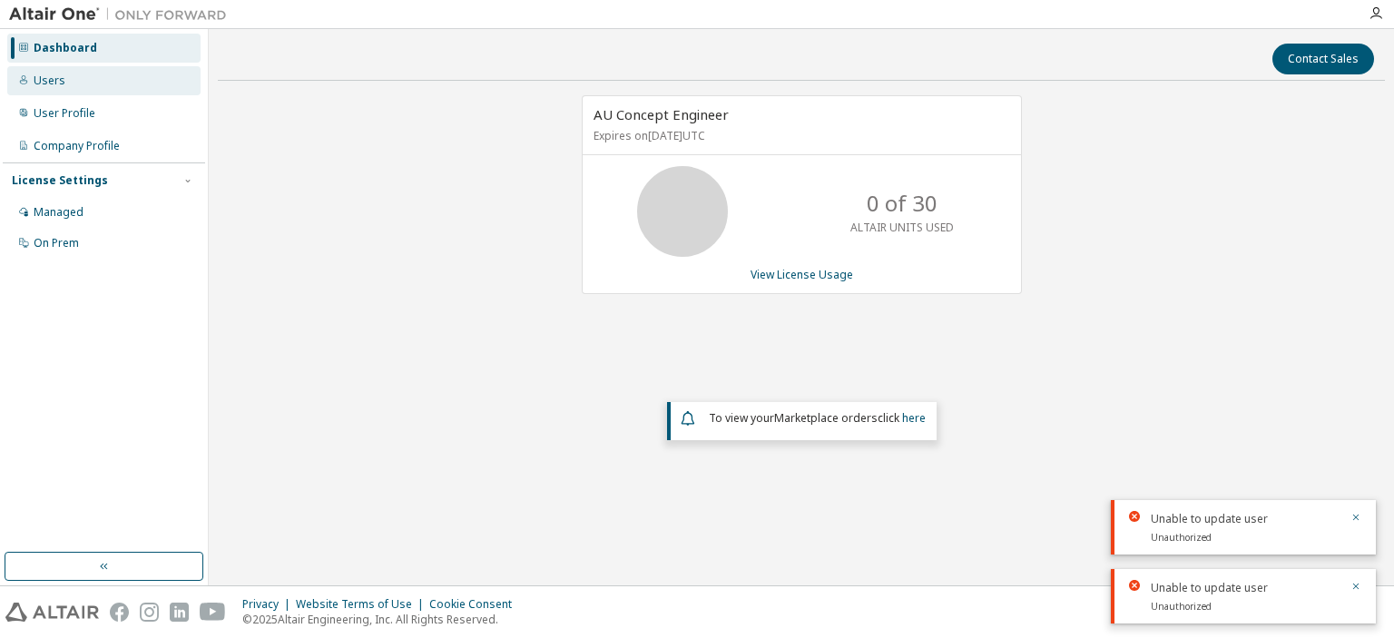
click at [72, 70] on div "Users" at bounding box center [103, 80] width 193 height 29
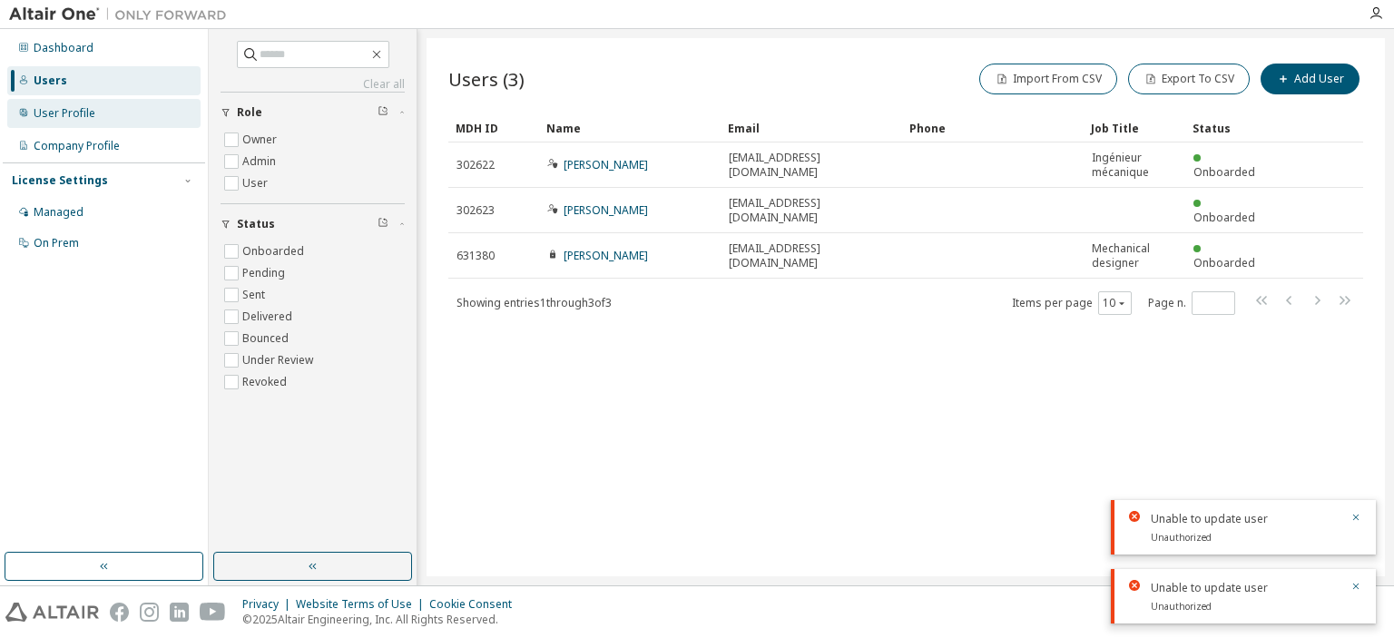
click at [76, 112] on div "User Profile" at bounding box center [65, 113] width 62 height 15
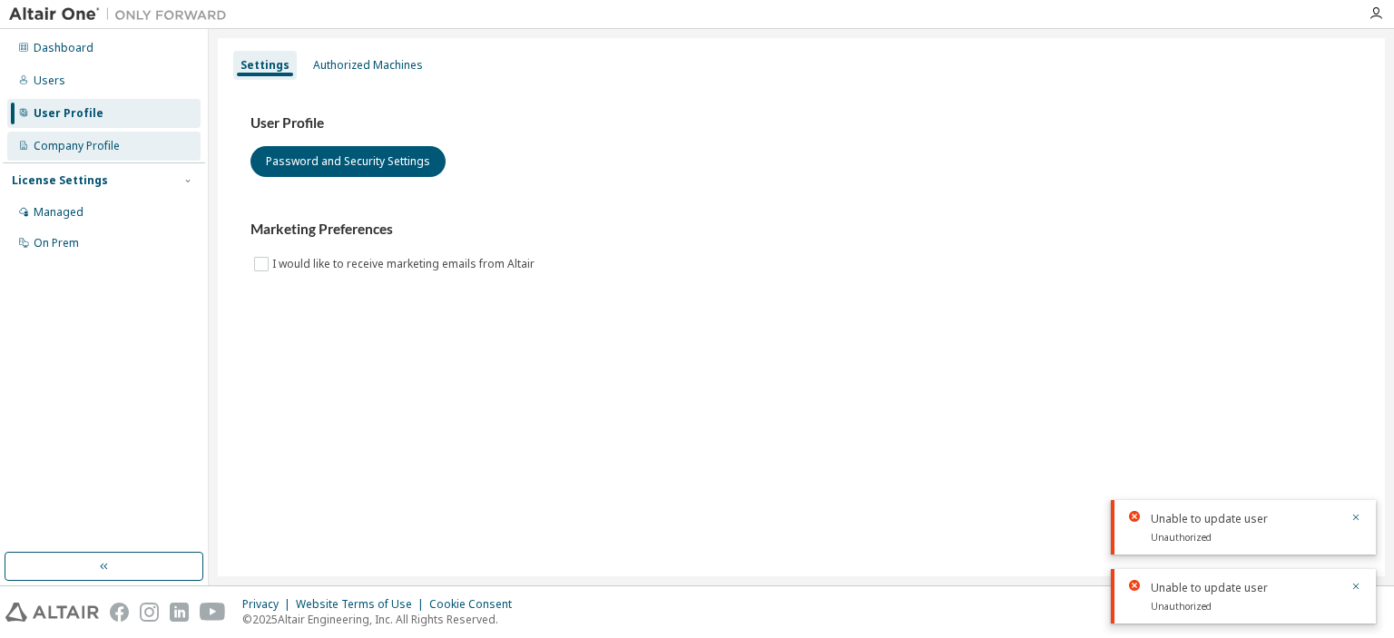
click at [70, 144] on div "Company Profile" at bounding box center [77, 146] width 86 height 15
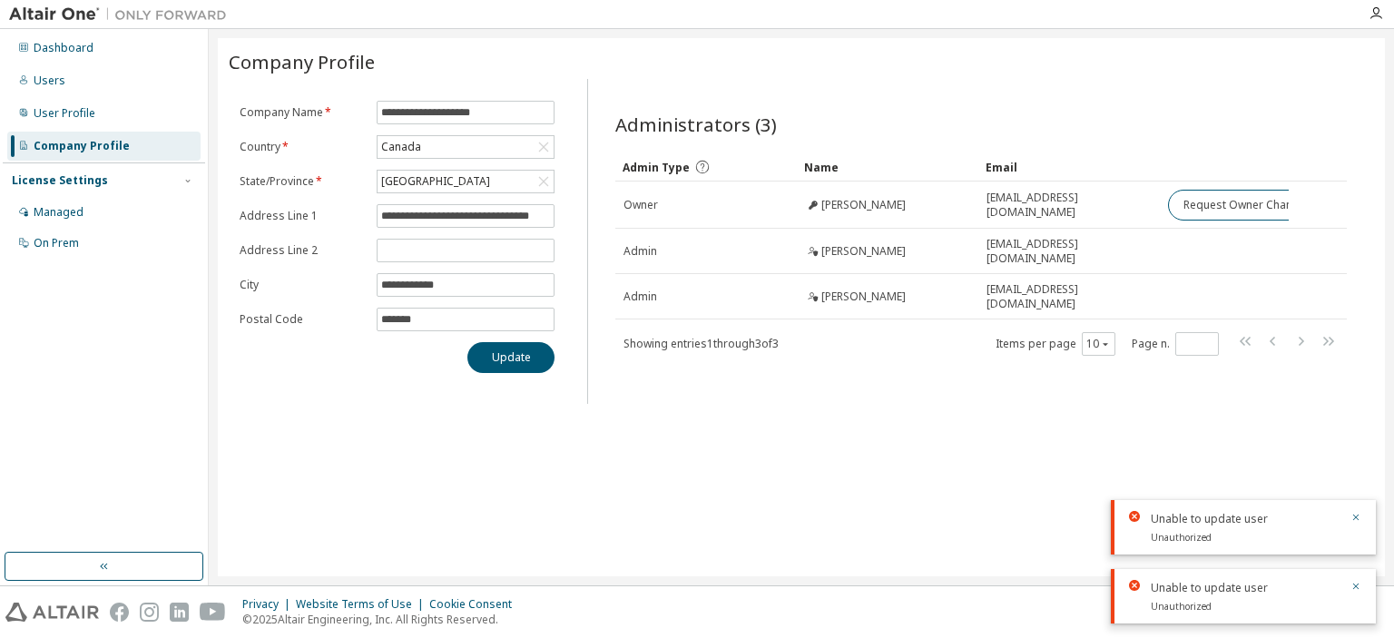
click at [814, 112] on div "Administrators (3)" at bounding box center [980, 124] width 731 height 25
click at [1361, 519] on div "Unable to update user Unauthorized" at bounding box center [1243, 527] width 265 height 54
click at [1356, 518] on icon "button" at bounding box center [1356, 517] width 6 height 6
click at [1354, 587] on icon "button" at bounding box center [1355, 586] width 11 height 11
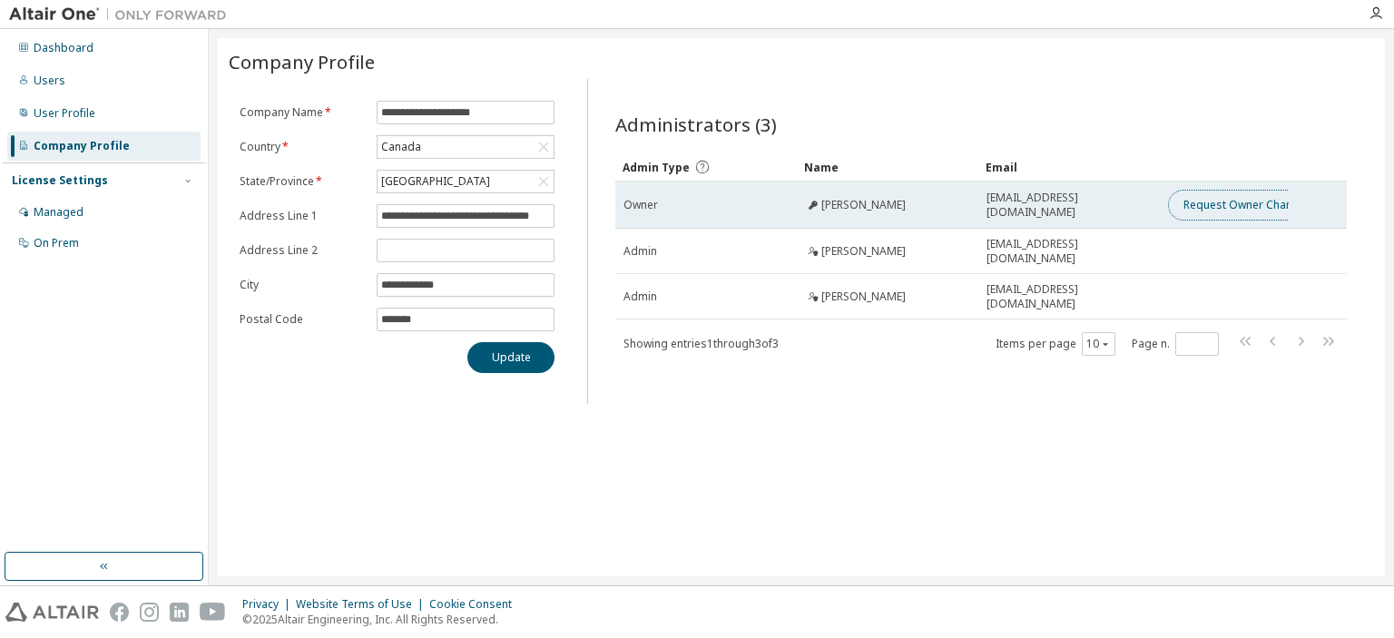
click at [1201, 199] on button "Request Owner Change" at bounding box center [1244, 205] width 153 height 31
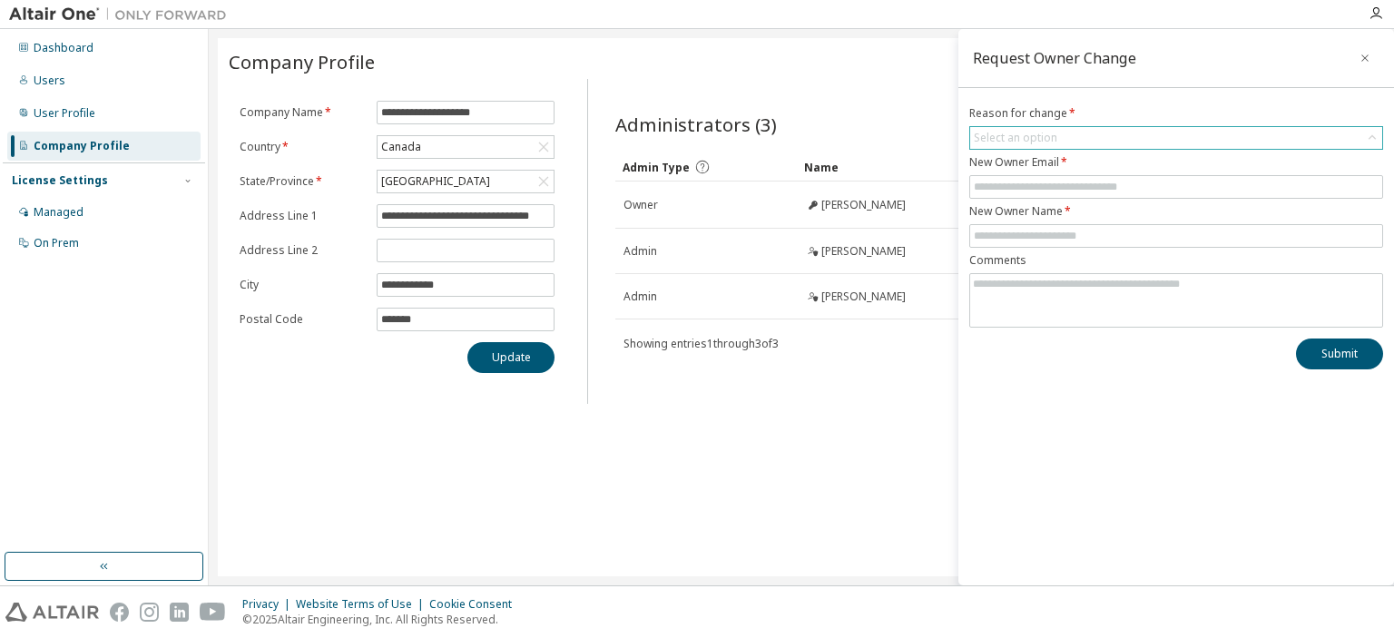
click at [1066, 137] on div "Select an option" at bounding box center [1176, 138] width 412 height 22
click at [832, 100] on div "Administrators (3) Clear Load Save Save As Field Operator Value Select filter S…" at bounding box center [980, 247] width 775 height 314
click at [854, 112] on div "Administrators (3)" at bounding box center [980, 124] width 731 height 25
click at [1363, 56] on icon "button" at bounding box center [1364, 57] width 7 height 7
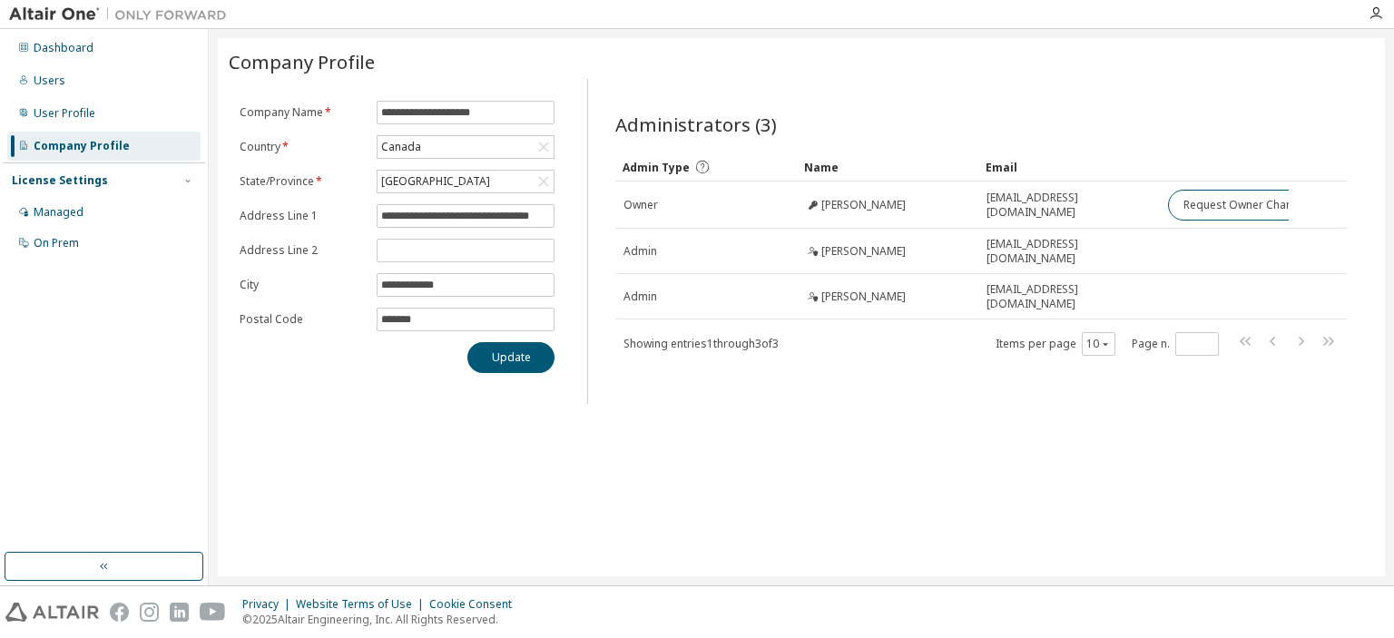
click at [956, 82] on div "Administrators (3) Clear Load Save Save As Field Operator Value Select filter S…" at bounding box center [980, 241] width 787 height 325
click at [514, 362] on button "Update" at bounding box center [510, 357] width 87 height 31
click at [715, 377] on div "Administrators (3) Clear Load Save Save As Field Operator Value Select filter S…" at bounding box center [980, 247] width 775 height 314
click at [80, 51] on div "Dashboard" at bounding box center [64, 48] width 60 height 15
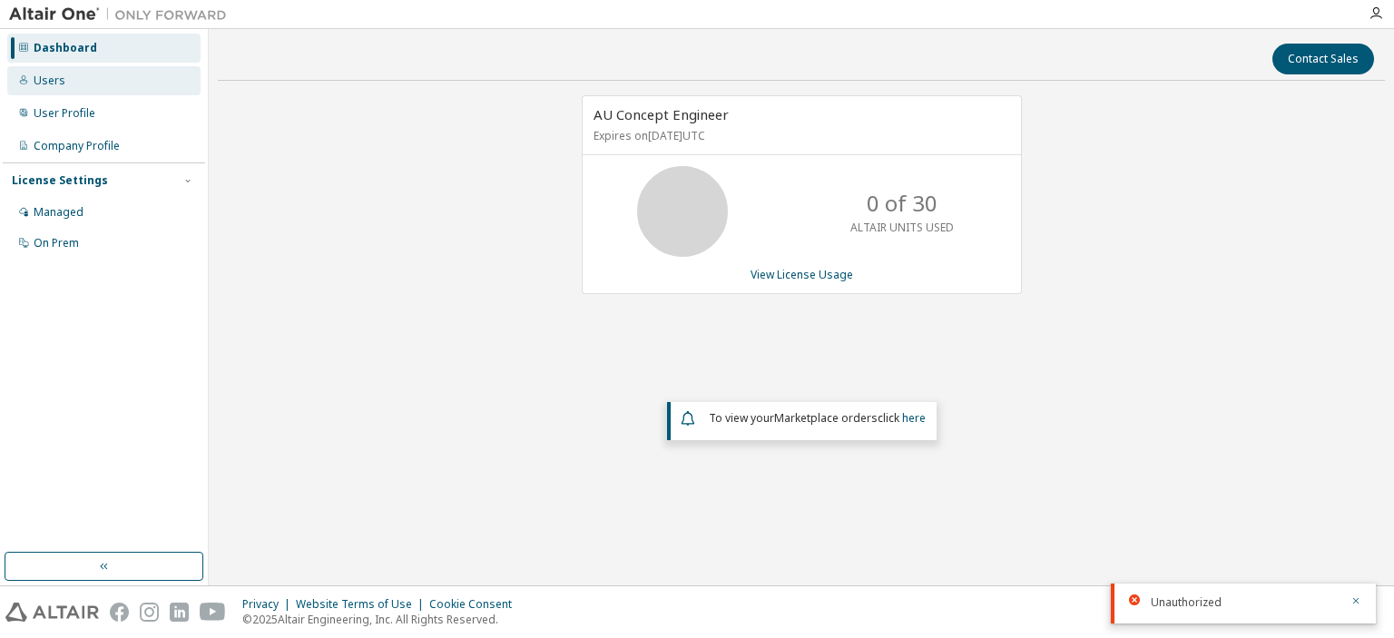
click at [87, 84] on div "Users" at bounding box center [103, 80] width 193 height 29
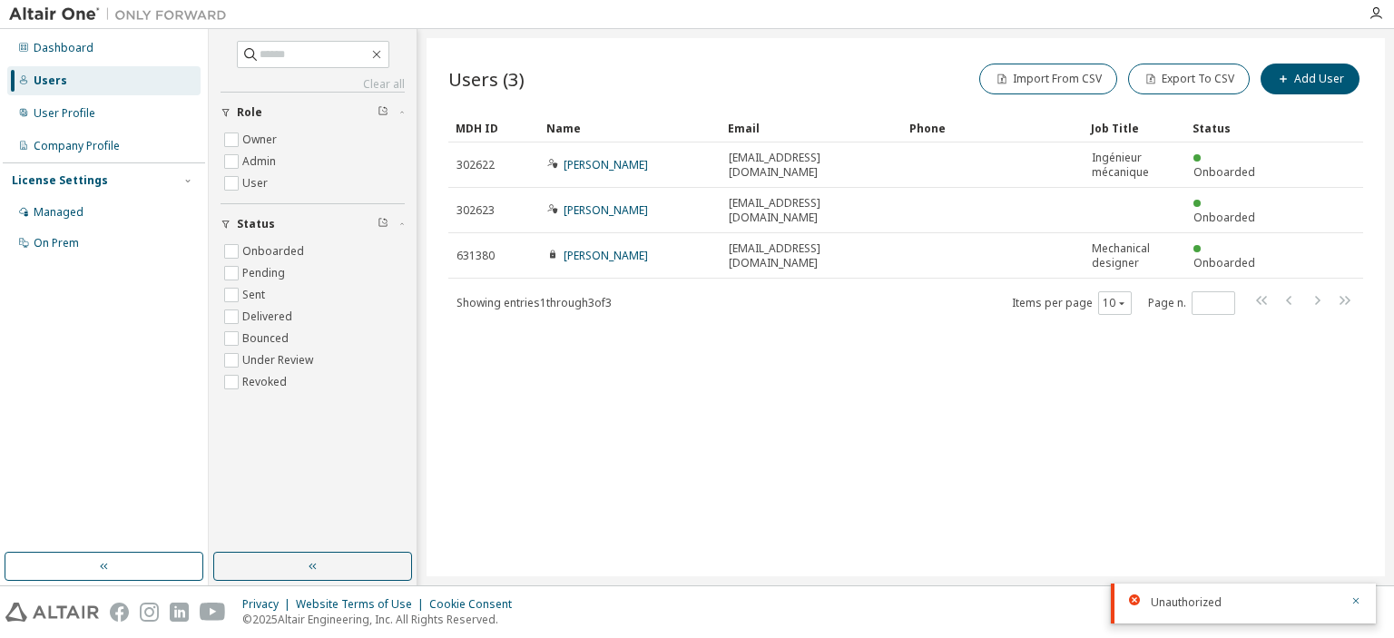
click at [557, 57] on div "Users (3) Import From CSV Export To CSV Add User Clear Load Save Save As Field …" at bounding box center [905, 307] width 958 height 538
